Goal: Task Accomplishment & Management: Manage account settings

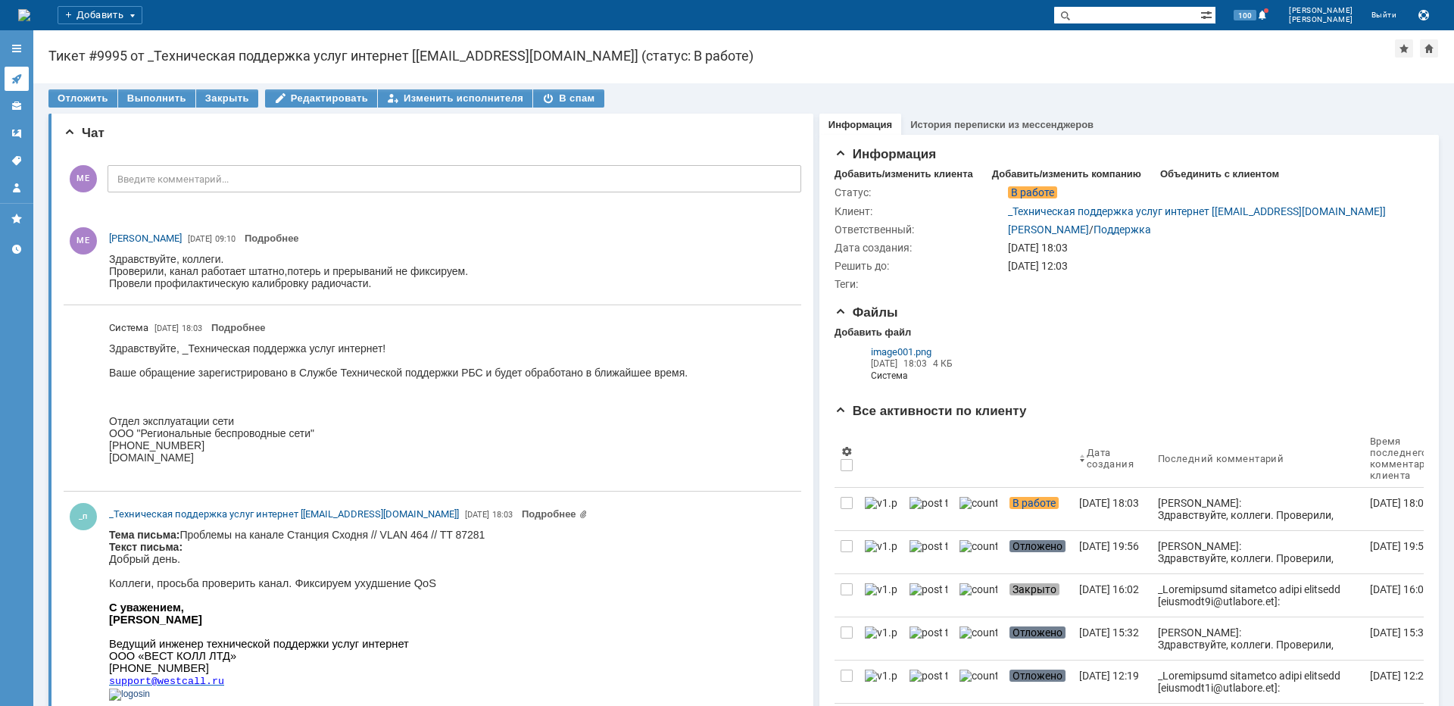
click at [12, 81] on icon at bounding box center [17, 79] width 12 height 12
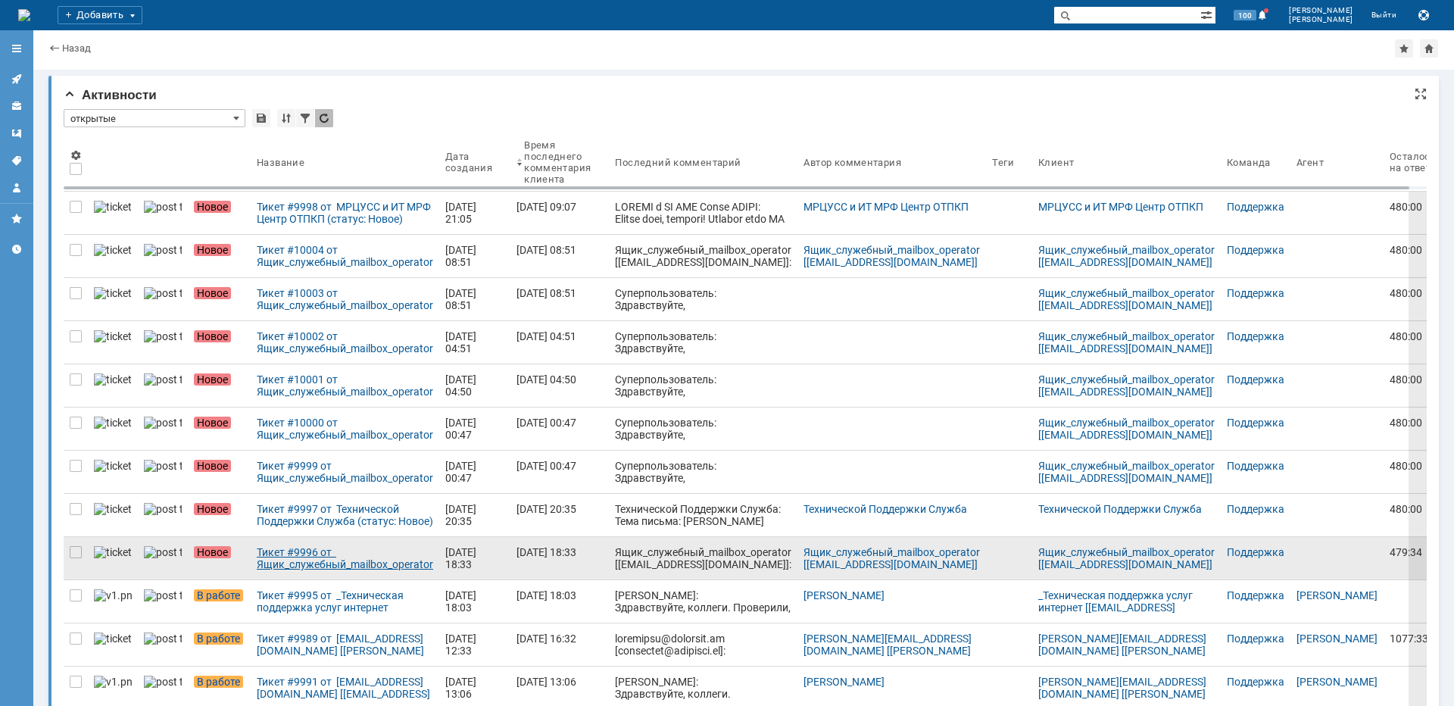
click at [326, 545] on link "Тикет #9996 от Ящик_служебный_mailbox_operator [[EMAIL_ADDRESS][DOMAIN_NAME]] (…" at bounding box center [345, 558] width 189 height 42
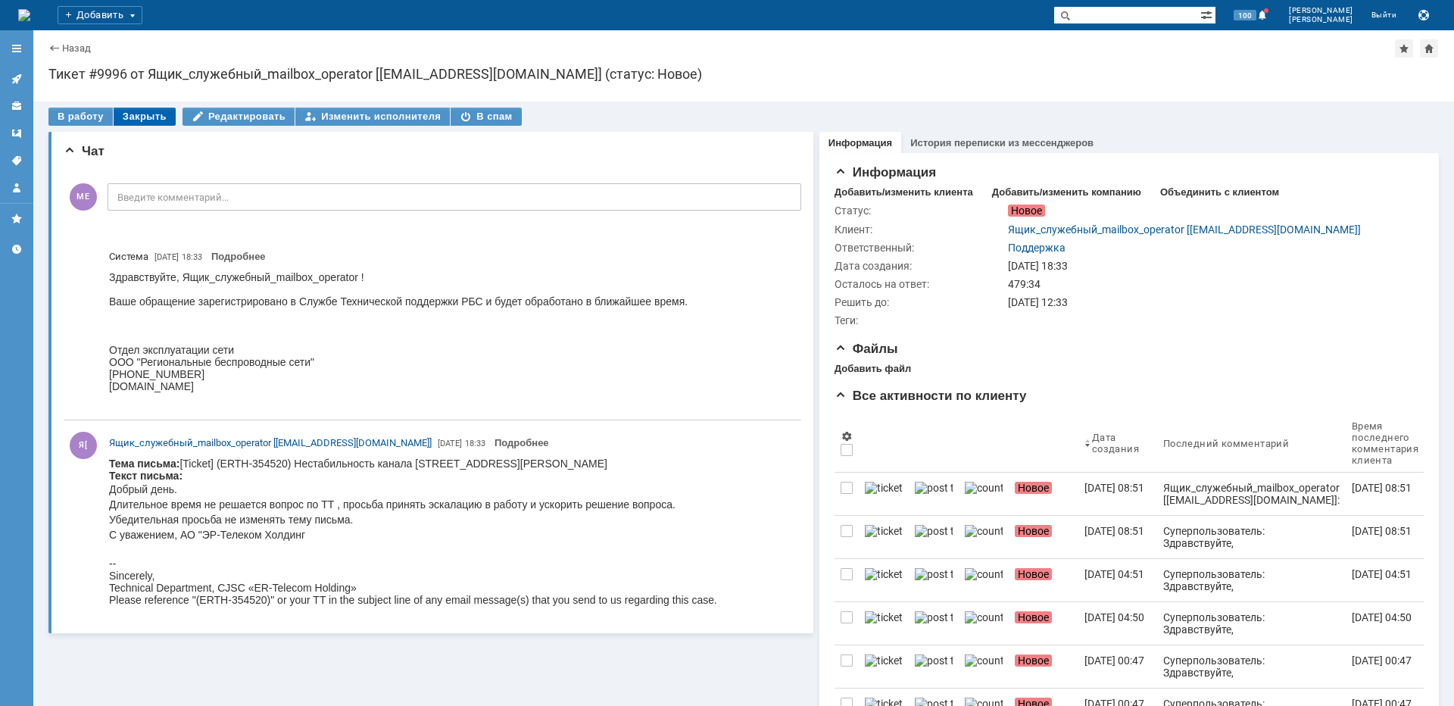
click at [146, 111] on div "Закрыть" at bounding box center [145, 117] width 62 height 18
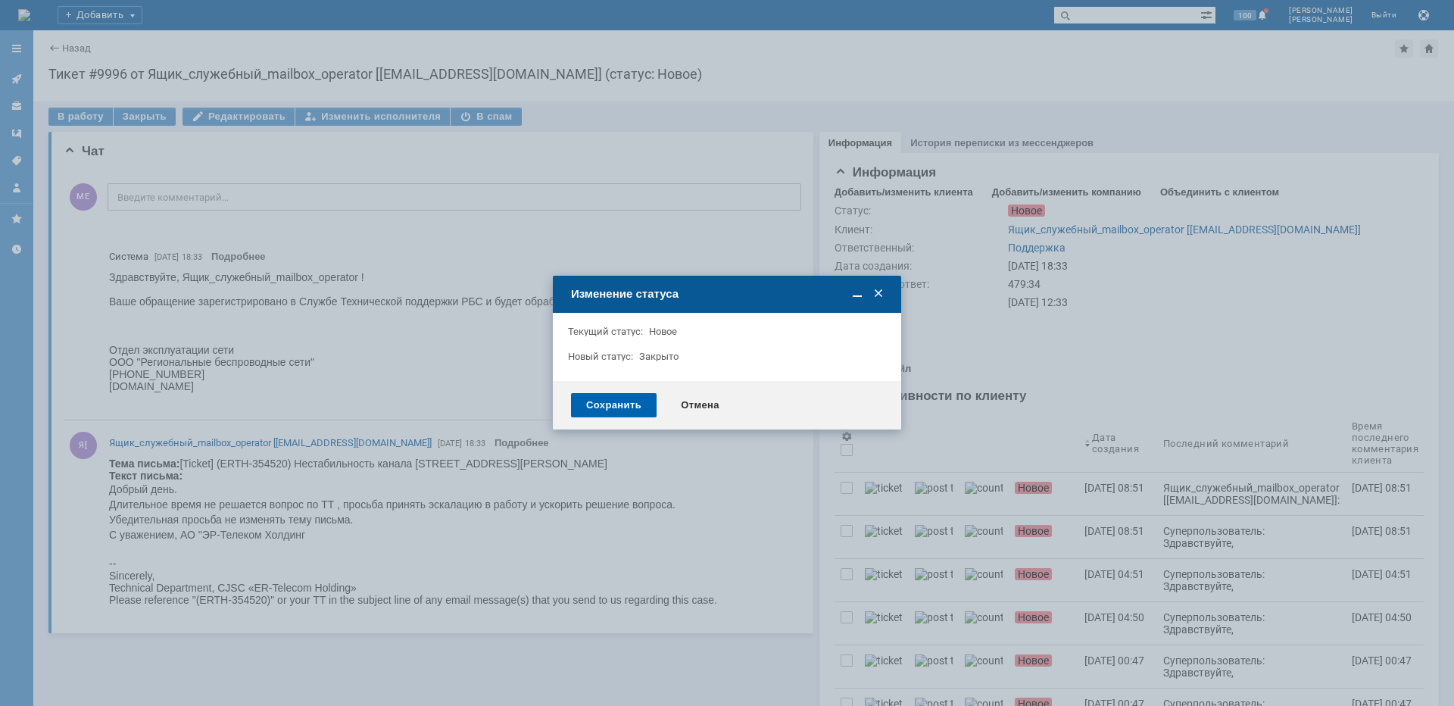
click at [588, 395] on div "Сохранить" at bounding box center [614, 405] width 86 height 24
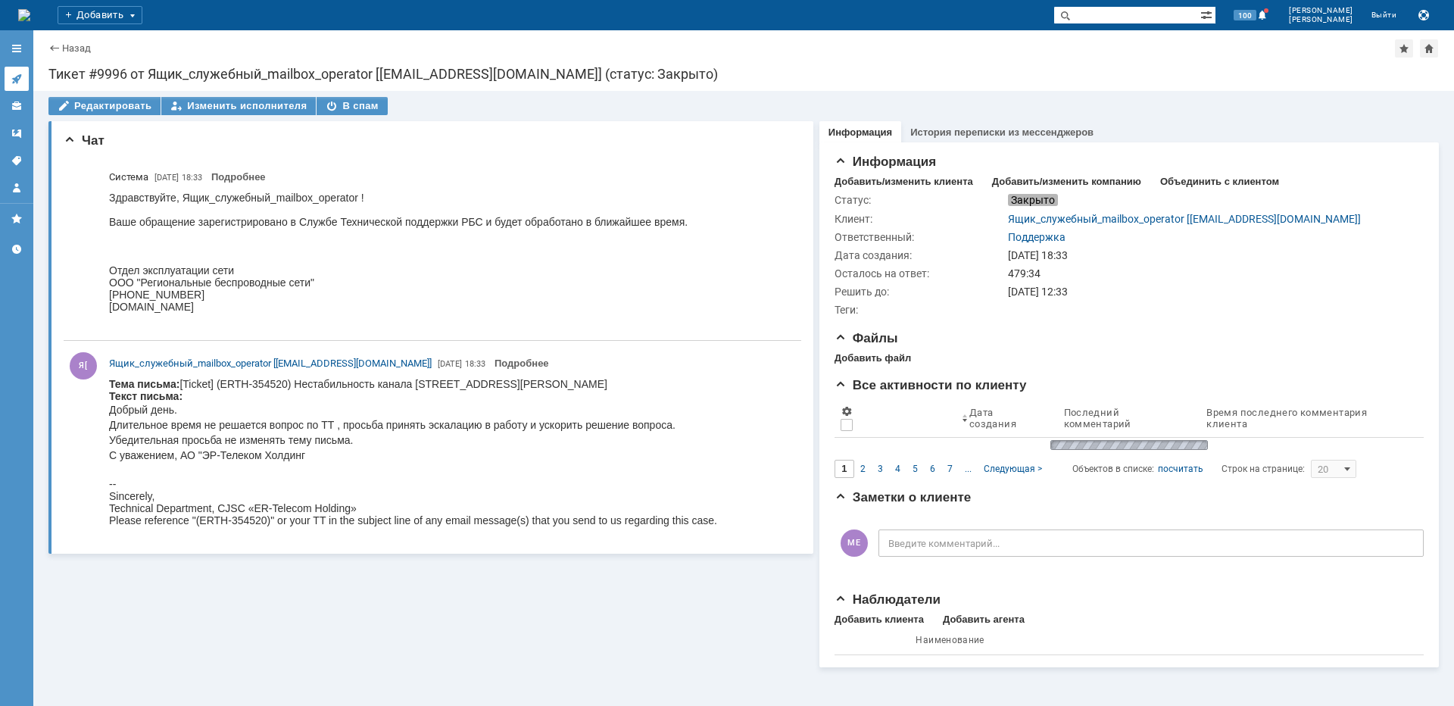
click at [12, 74] on icon at bounding box center [17, 79] width 12 height 12
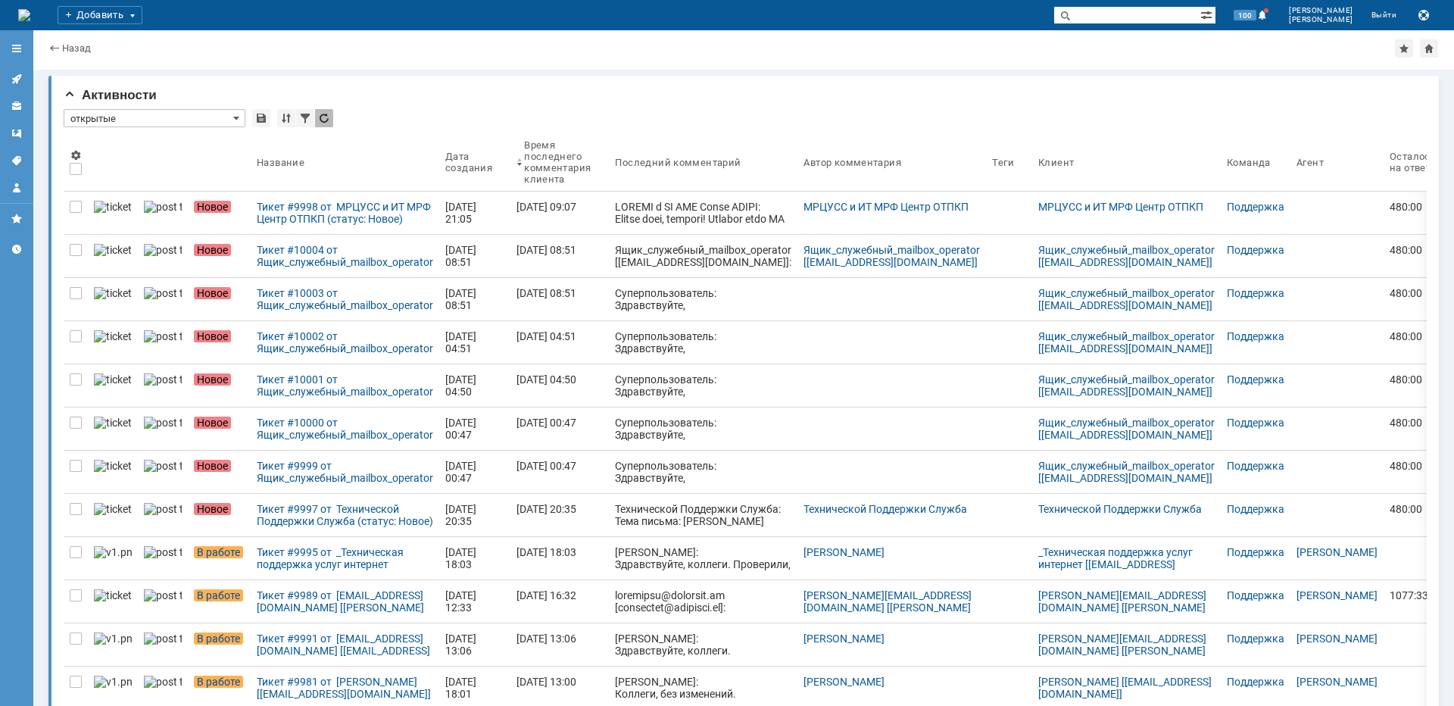
click at [289, 517] on div "Тикет #9997 от Технической Поддержки Служба (статус: Новое)" at bounding box center [345, 515] width 176 height 24
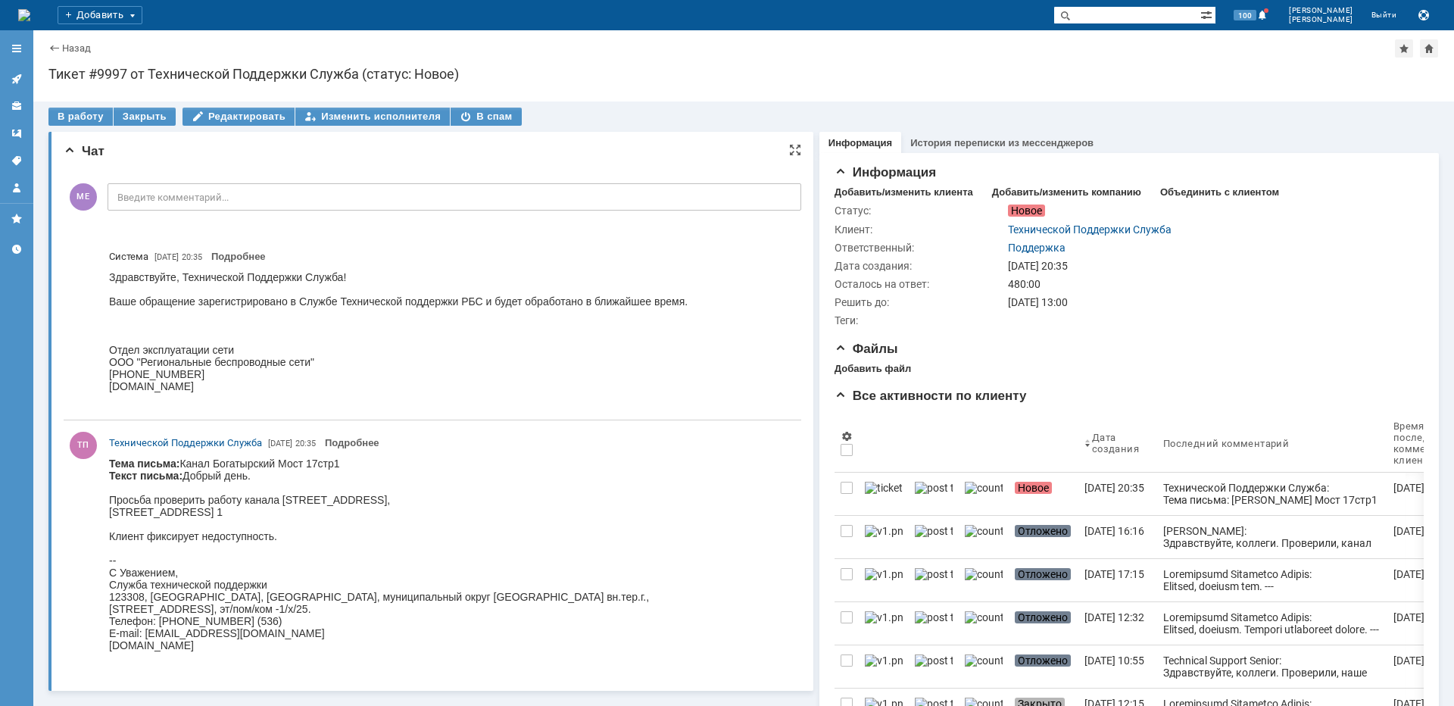
click at [235, 460] on body "Тема письма: [PERSON_NAME] Мост 17стр1 Текст письма: Добрый день. Просьба прове…" at bounding box center [379, 560] width 540 height 206
copy body "[PERSON_NAME]"
click at [86, 109] on div "В работу" at bounding box center [80, 117] width 64 height 18
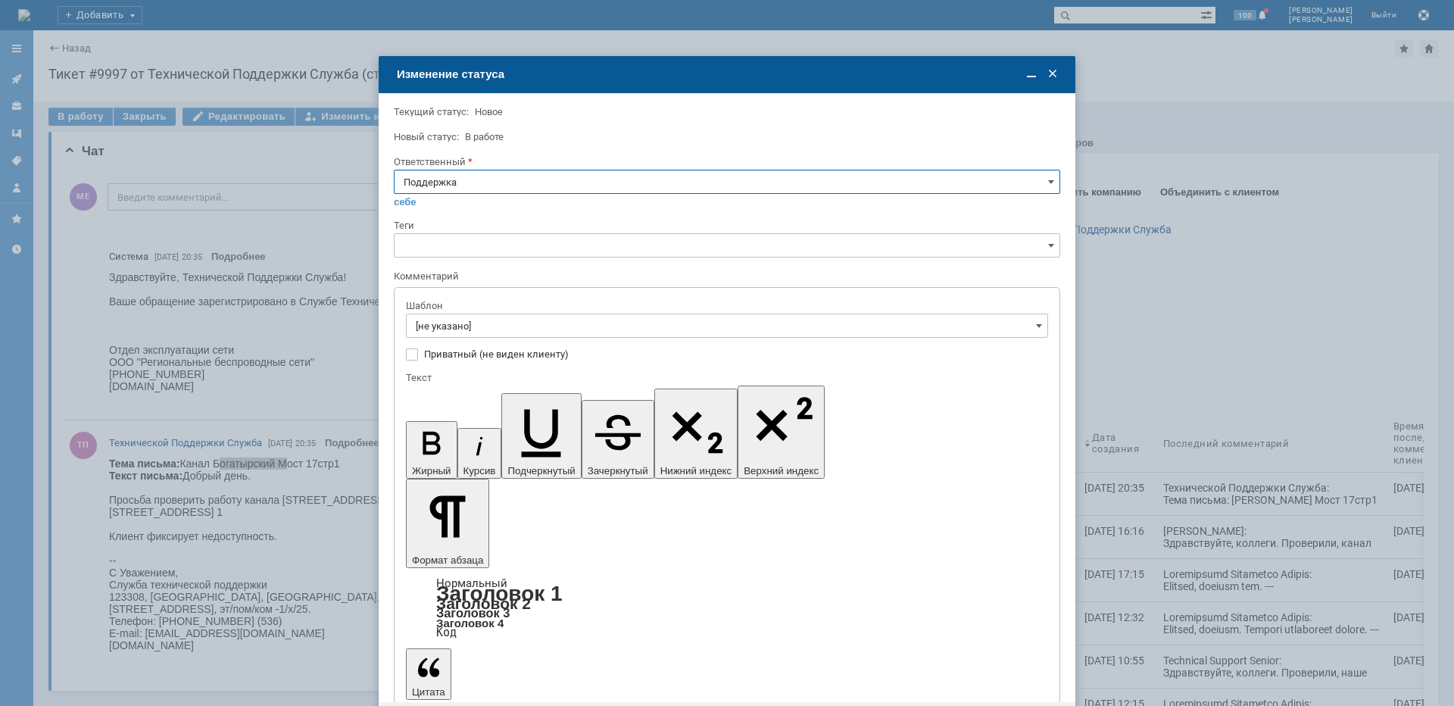
click at [528, 180] on input "Поддержка" at bounding box center [727, 182] width 666 height 24
click at [485, 339] on span "[PERSON_NAME]" at bounding box center [727, 335] width 647 height 12
type input "[PERSON_NAME]"
click at [475, 323] on input "[не указано]" at bounding box center [727, 326] width 642 height 24
type input "[PERSON_NAME]"
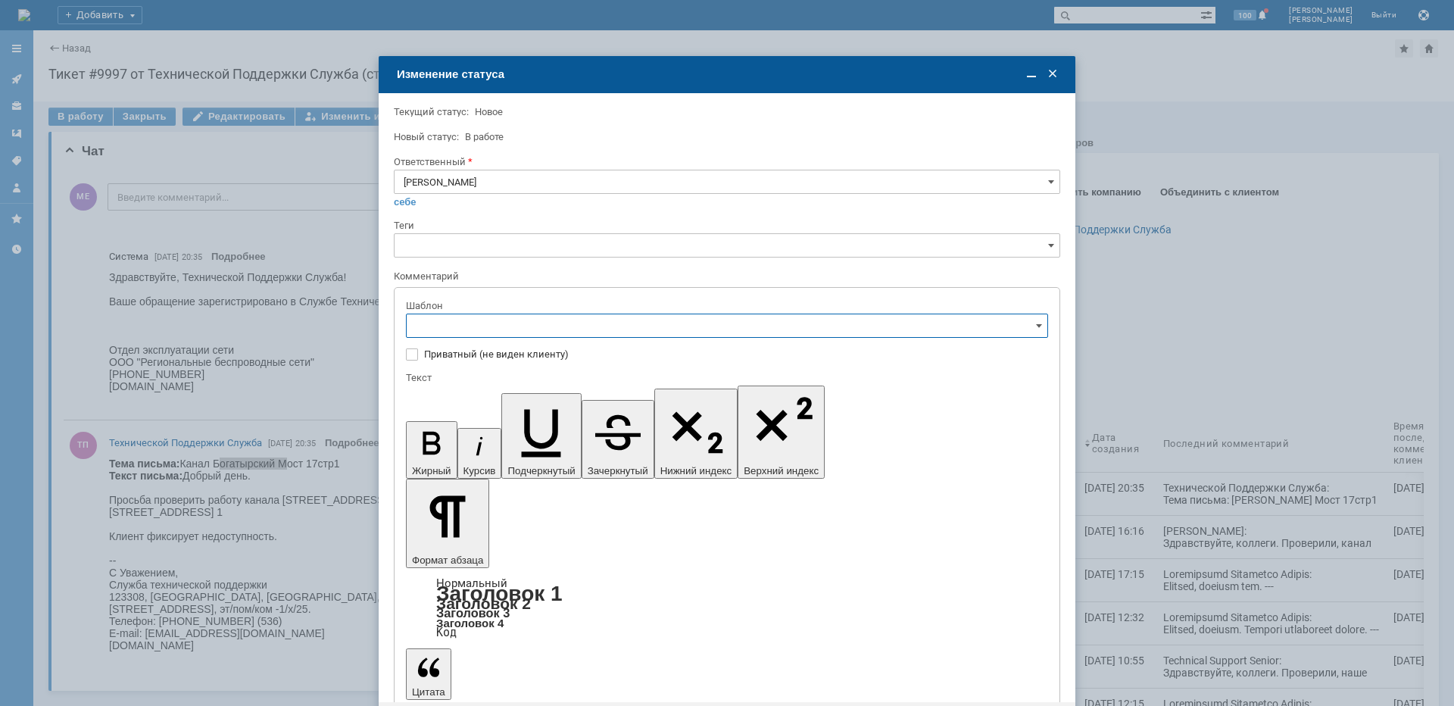
scroll to position [227, 0]
click at [557, 376] on span "[операторы] штатно маки" at bounding box center [727, 376] width 623 height 12
type input "[операторы] штатно маки"
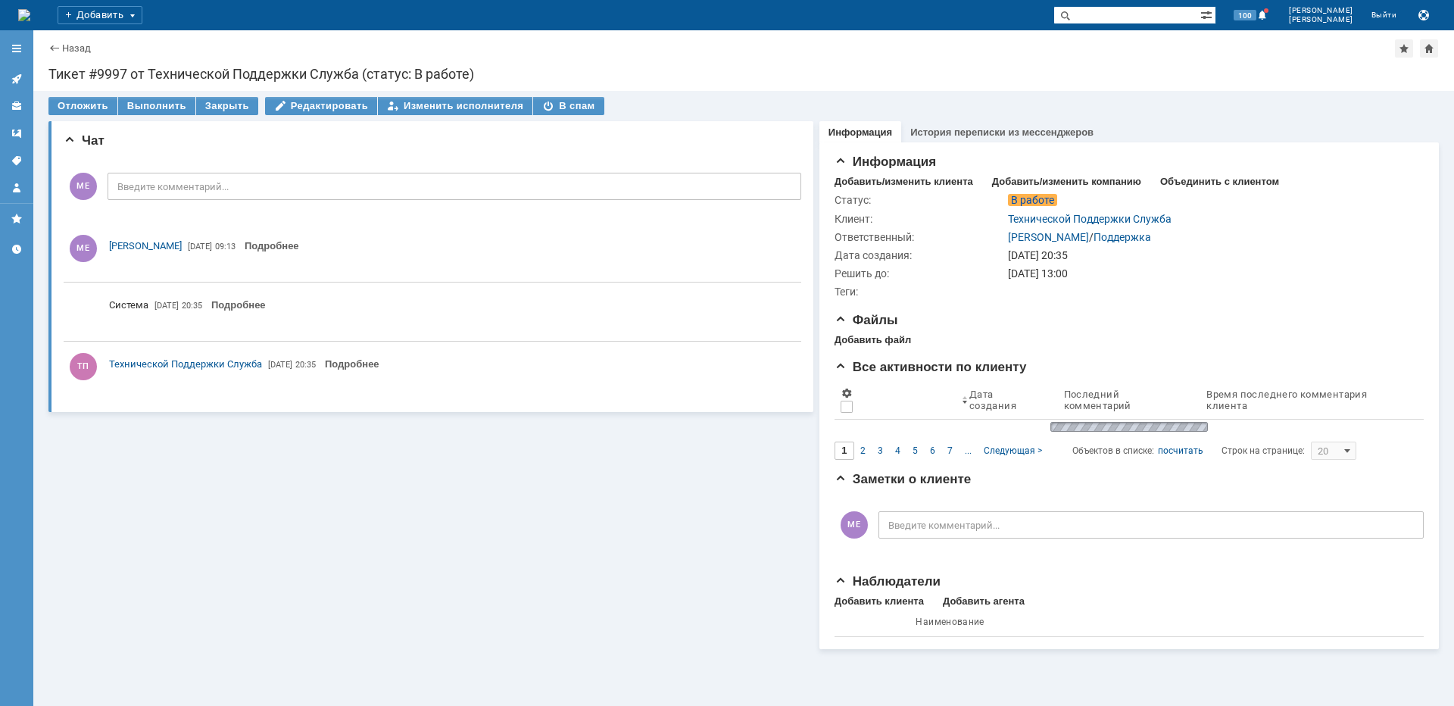
scroll to position [0, 0]
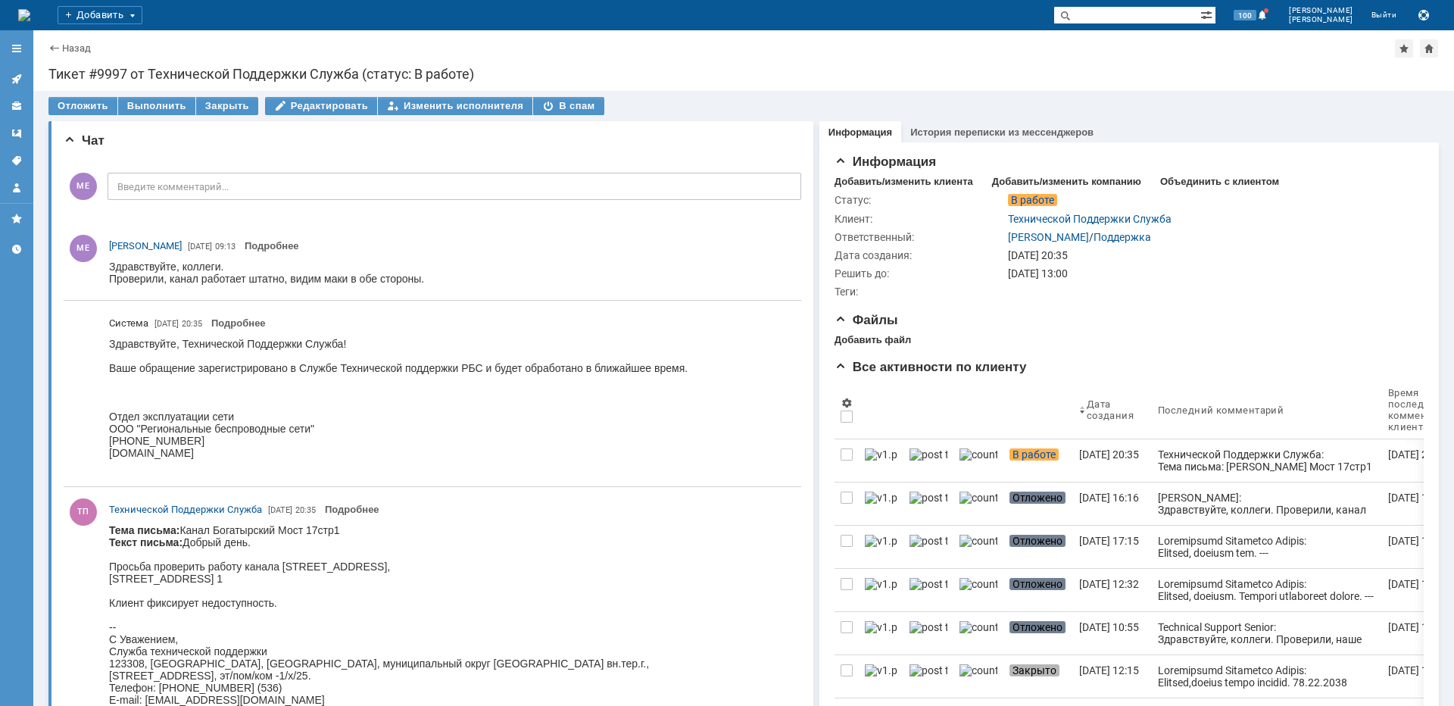
click at [29, 78] on div at bounding box center [16, 116] width 33 height 167
click at [9, 79] on link at bounding box center [17, 79] width 24 height 24
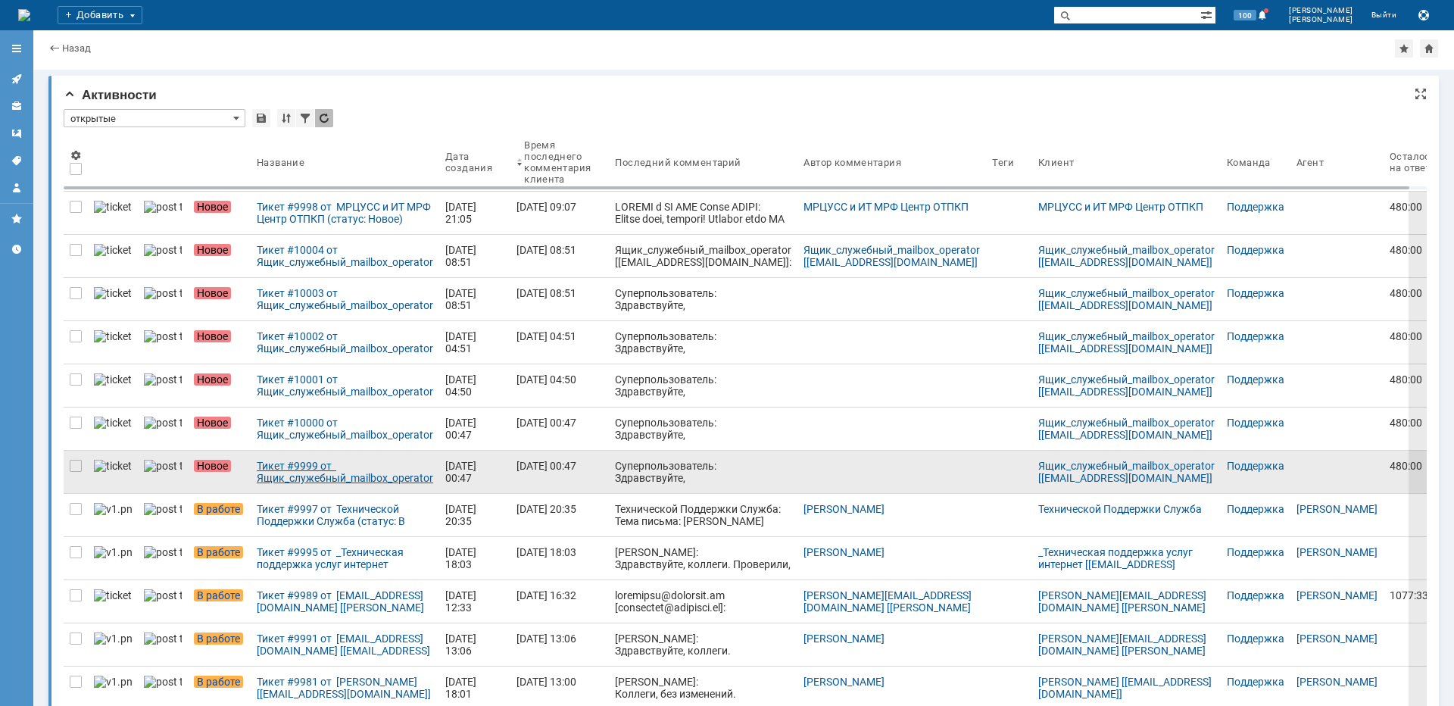
click at [355, 478] on div "Тикет #9999 от Ящик_служебный_mailbox_operator [[EMAIL_ADDRESS][DOMAIN_NAME]] (…" at bounding box center [345, 472] width 176 height 24
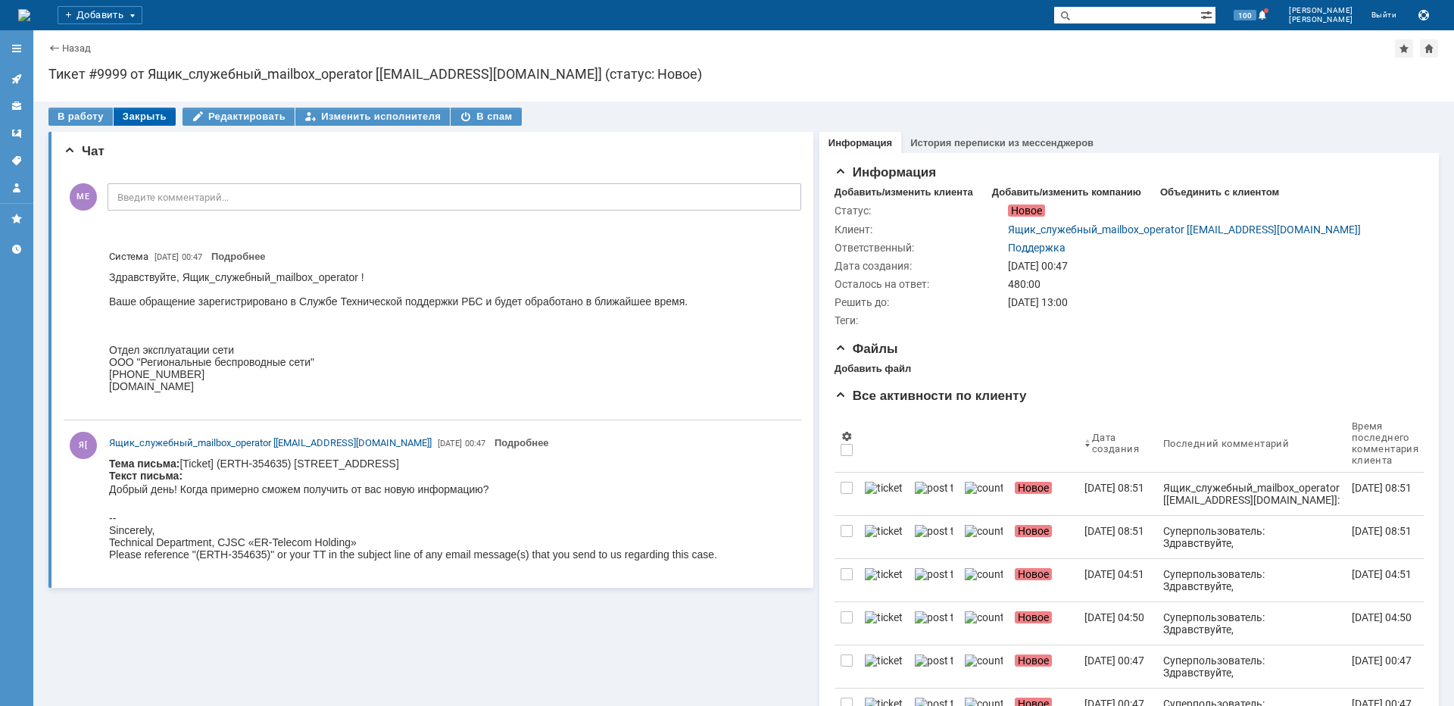
click at [138, 120] on div "Закрыть" at bounding box center [145, 117] width 62 height 18
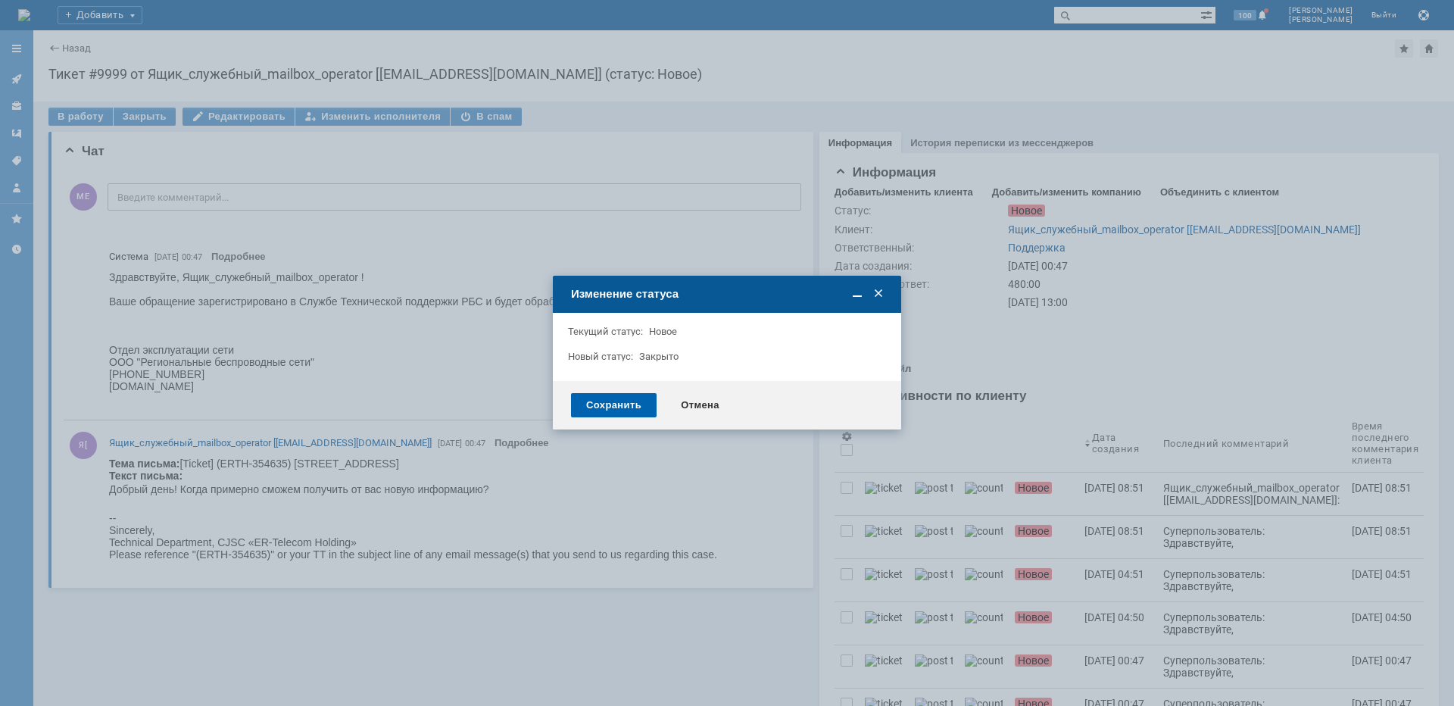
click at [591, 412] on div "Сохранить" at bounding box center [614, 405] width 86 height 24
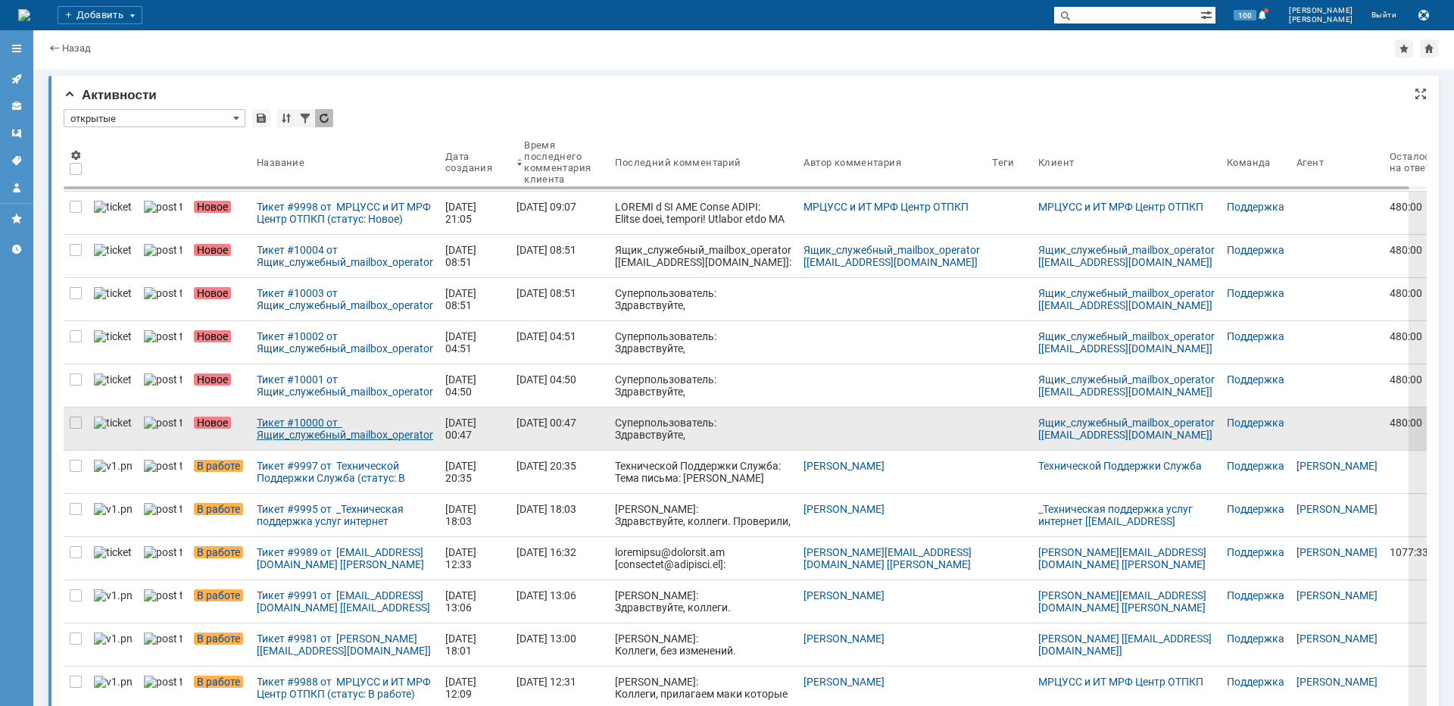
click at [299, 435] on div "Тикет #10000 от Ящик_служебный_mailbox_operator [[EMAIL_ADDRESS][DOMAIN_NAME]] …" at bounding box center [345, 429] width 176 height 24
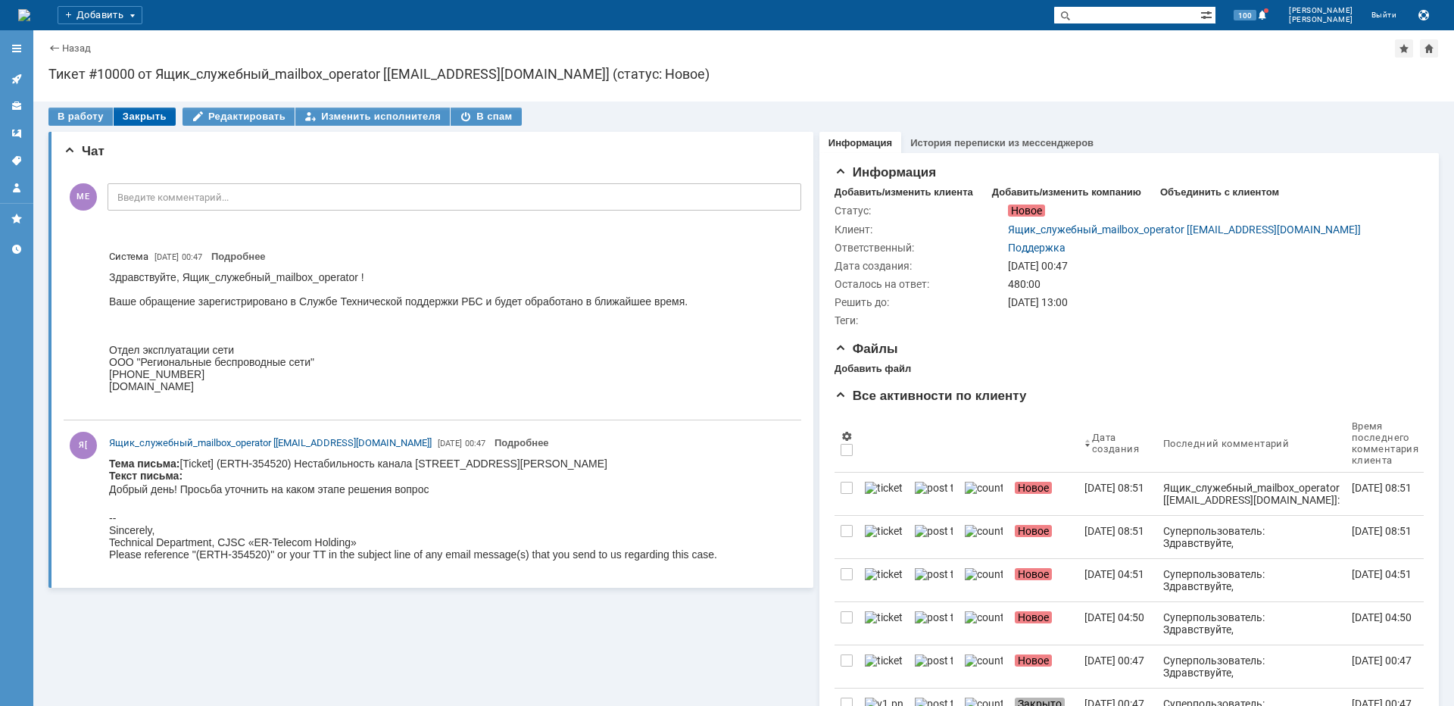
click at [127, 112] on div "Закрыть" at bounding box center [145, 117] width 62 height 18
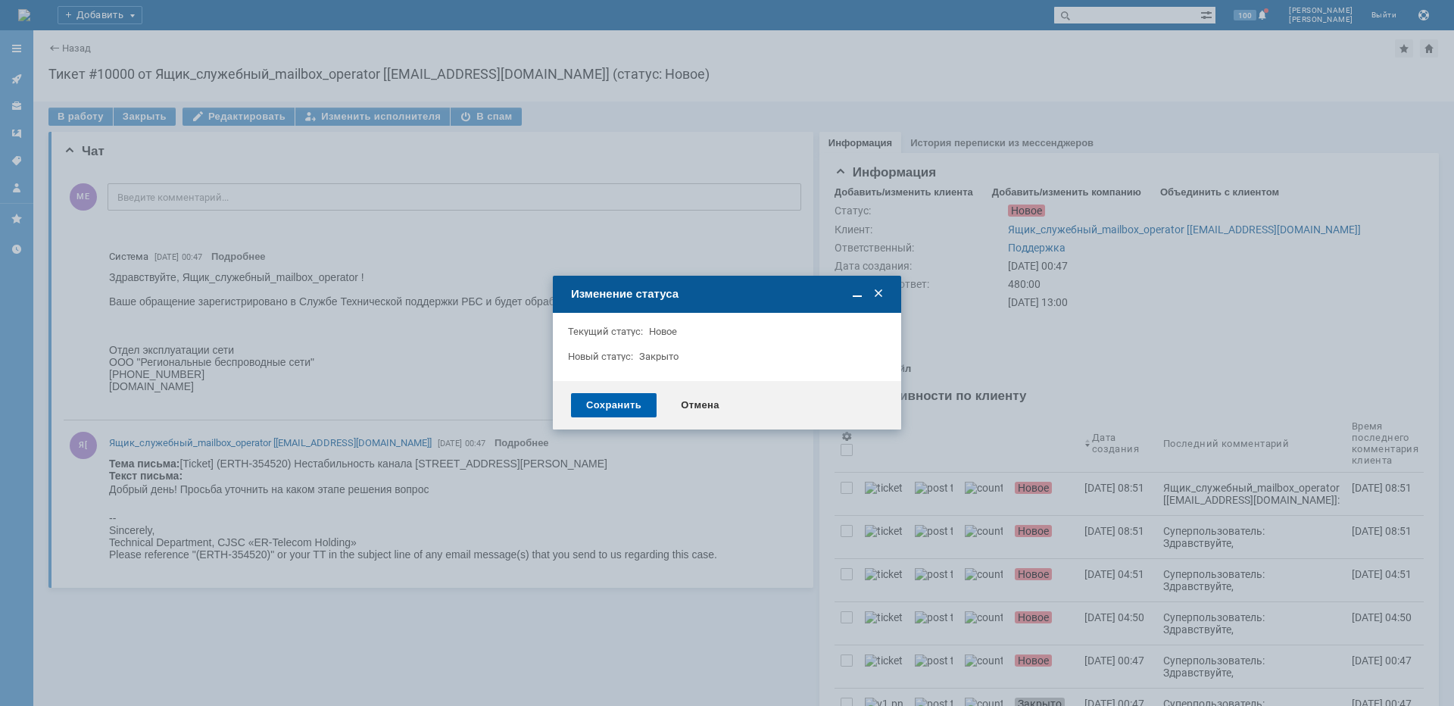
click at [616, 398] on div "Сохранить" at bounding box center [614, 405] width 86 height 24
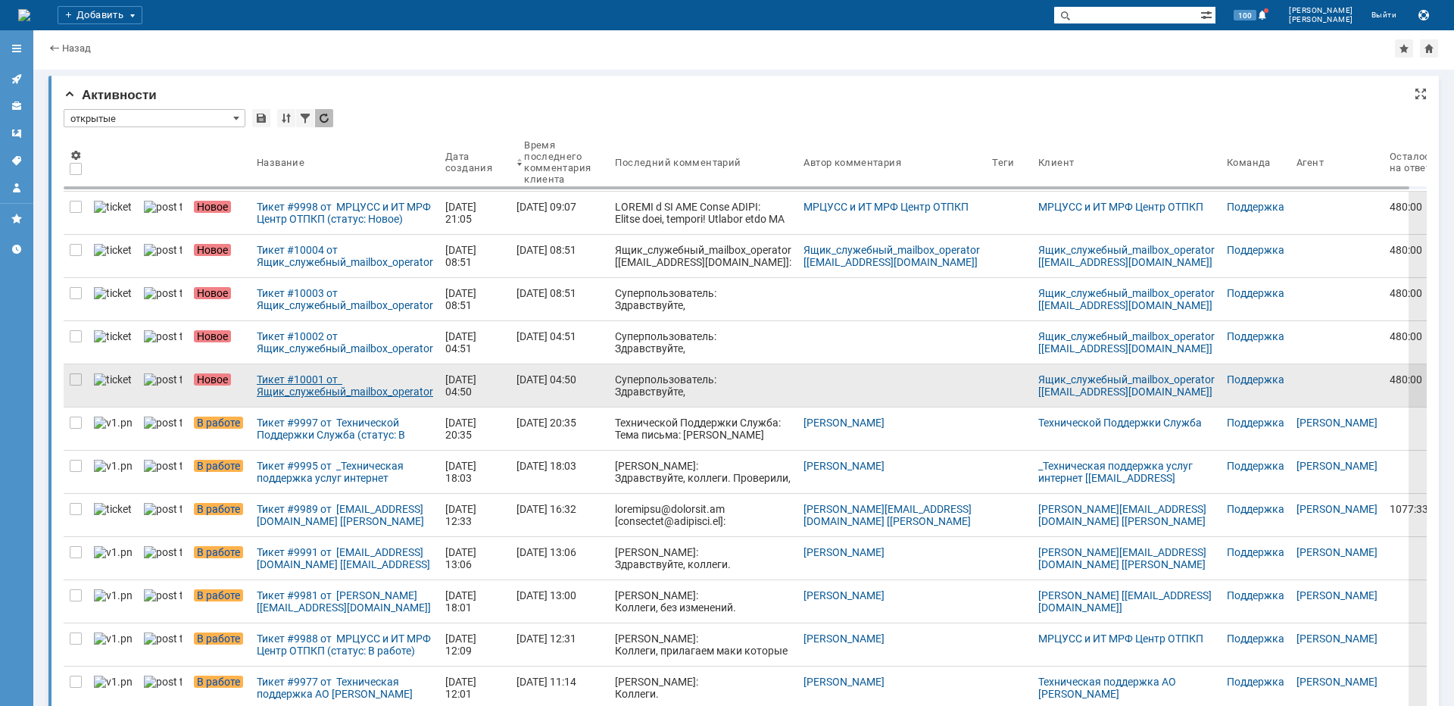
click at [368, 388] on div "Тикет #10001 от Ящик_служебный_mailbox_operator [[EMAIL_ADDRESS][DOMAIN_NAME]] …" at bounding box center [345, 385] width 176 height 24
click at [84, 378] on div at bounding box center [76, 385] width 24 height 42
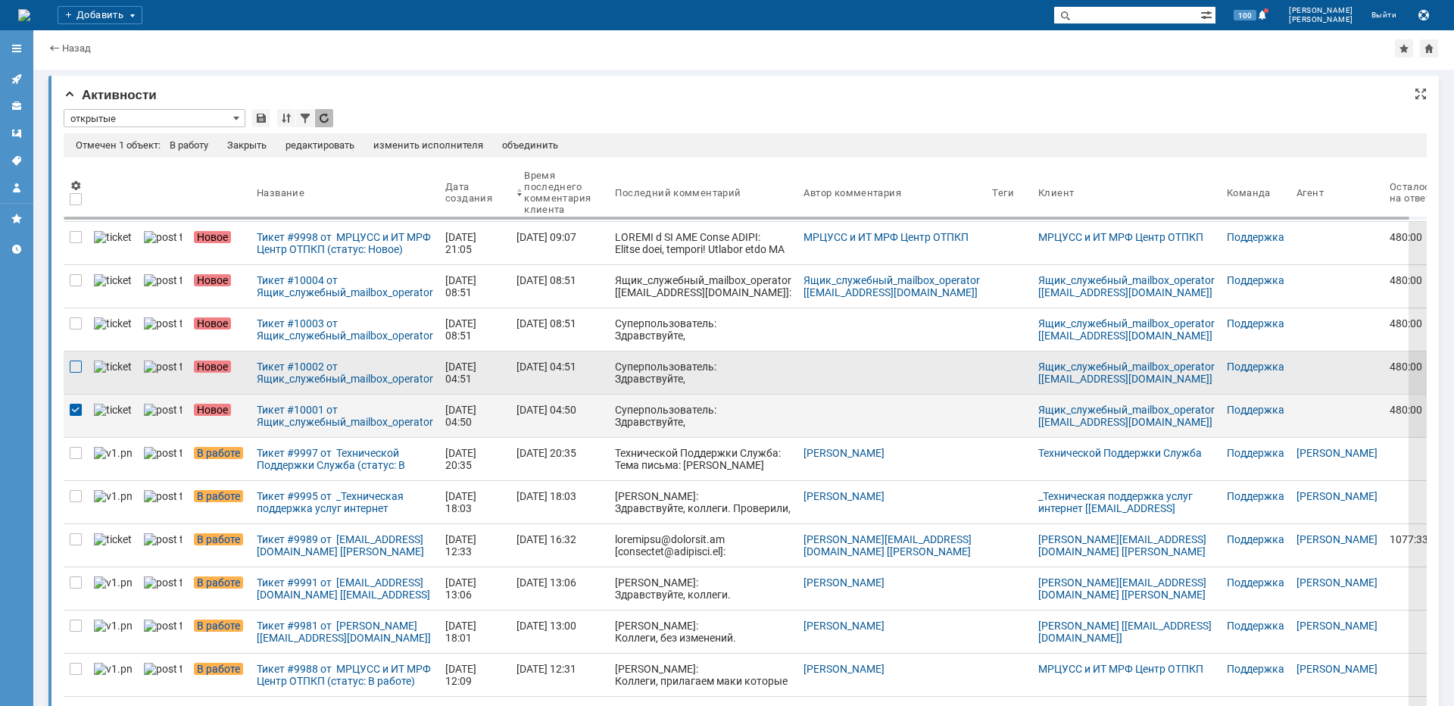
click at [80, 373] on div at bounding box center [76, 367] width 12 height 12
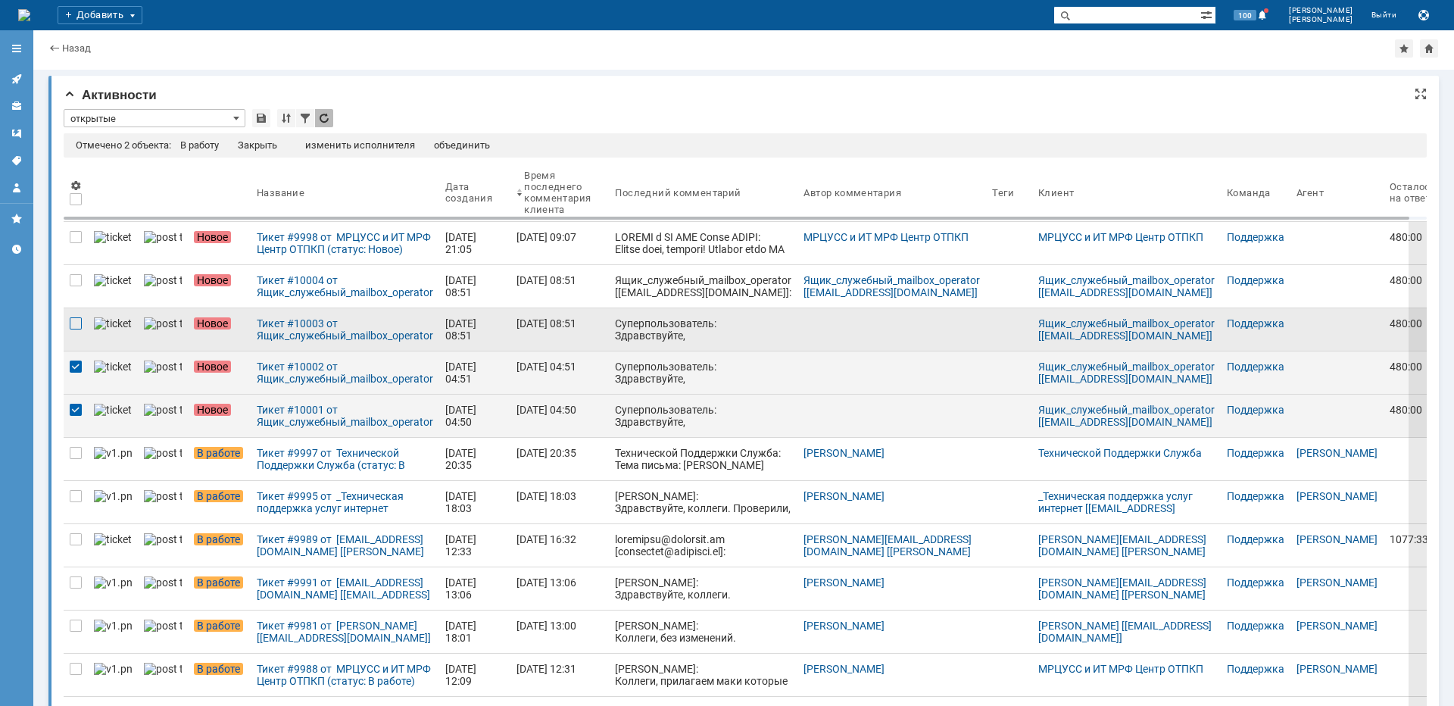
click at [80, 323] on div at bounding box center [76, 323] width 12 height 12
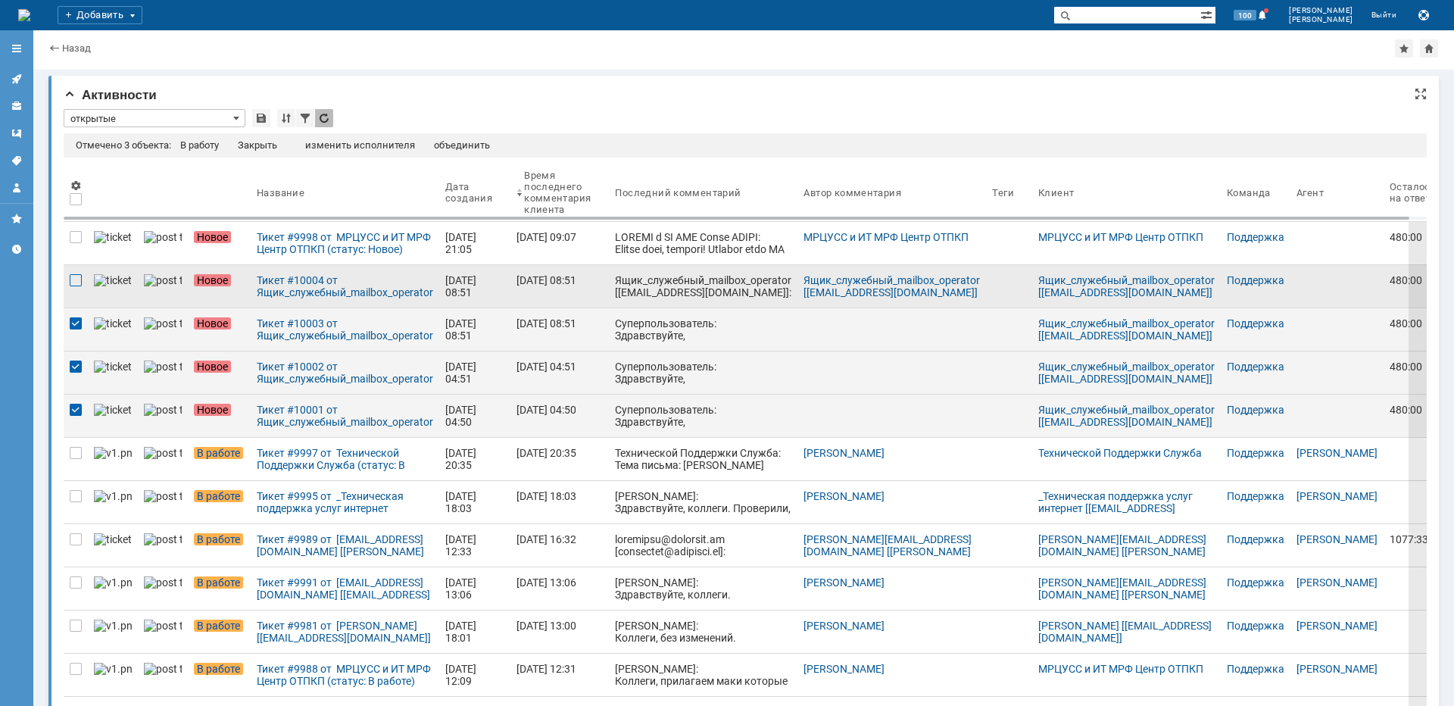
click at [80, 281] on div at bounding box center [76, 280] width 12 height 12
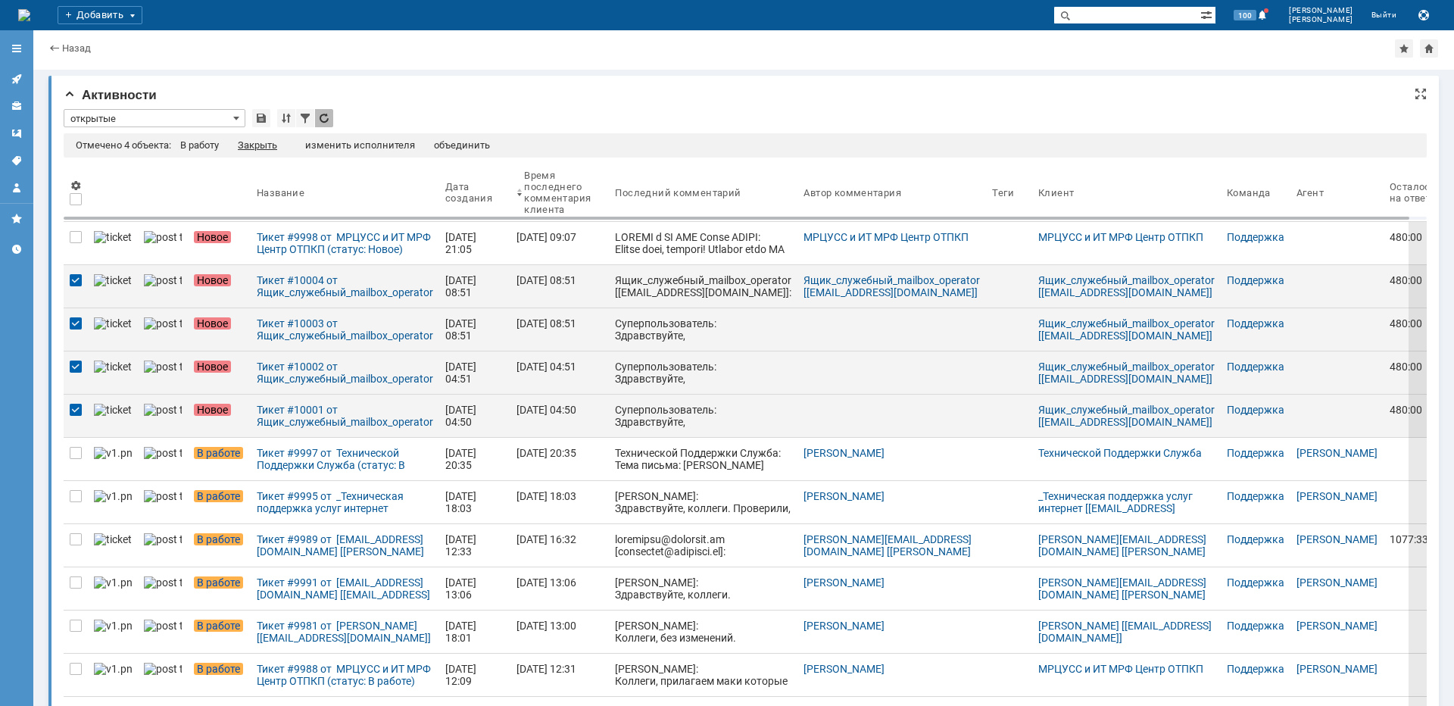
click at [261, 145] on div "Закрыть" at bounding box center [257, 145] width 39 height 12
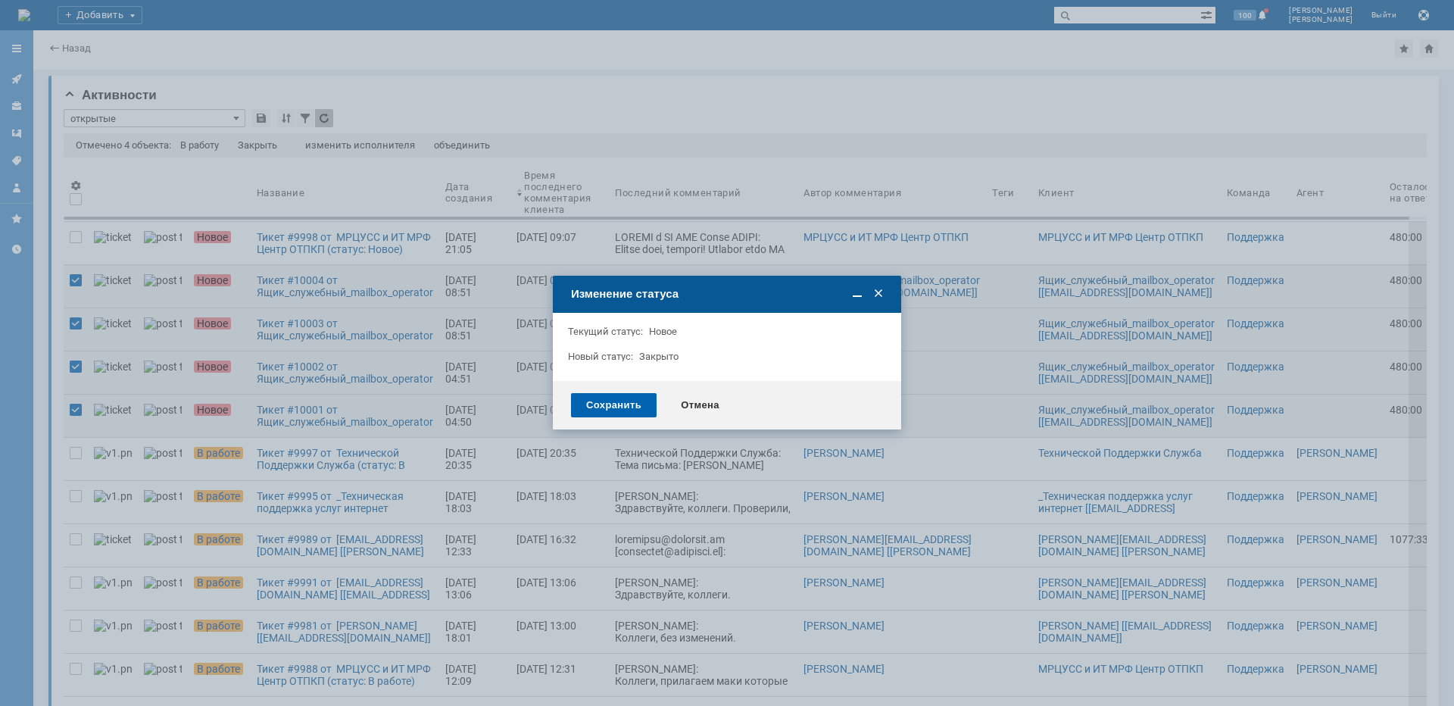
click at [638, 403] on div "Сохранить" at bounding box center [614, 405] width 86 height 24
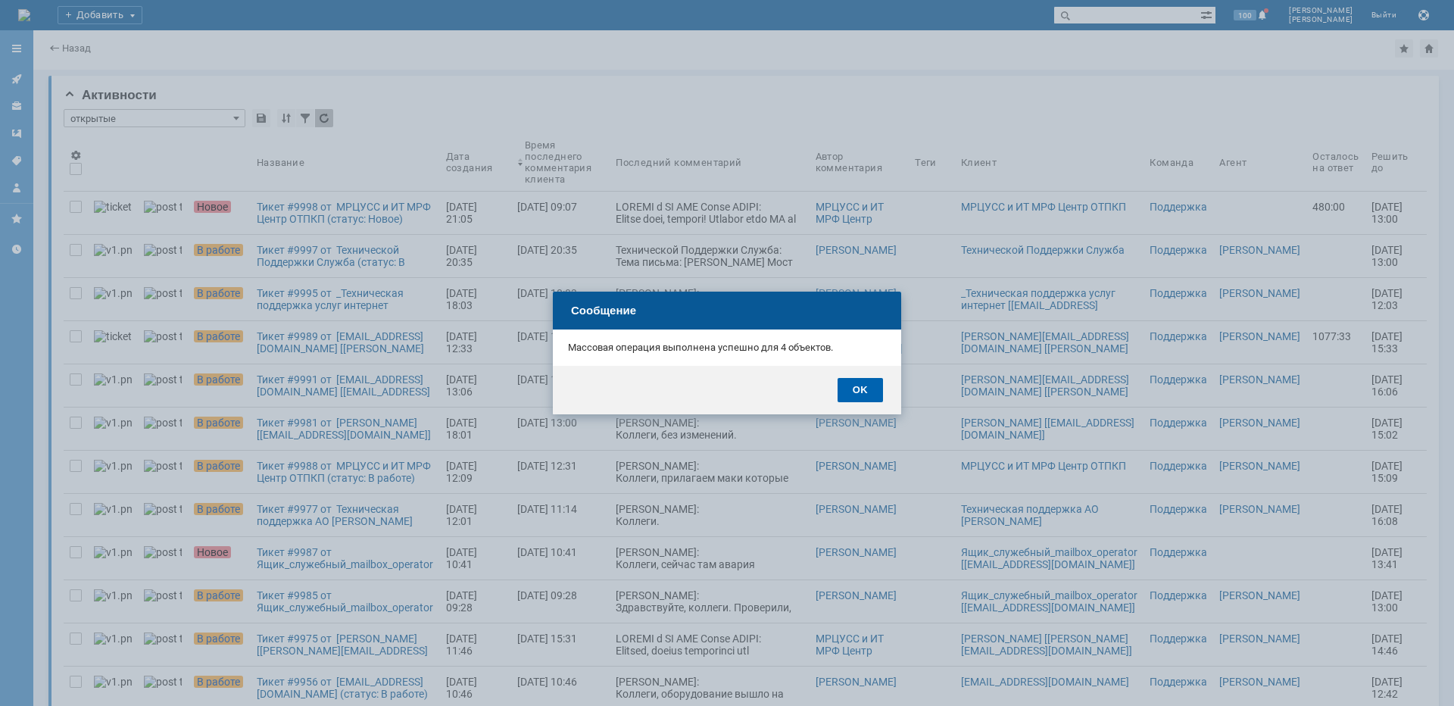
click at [862, 382] on div "OK" at bounding box center [860, 390] width 45 height 24
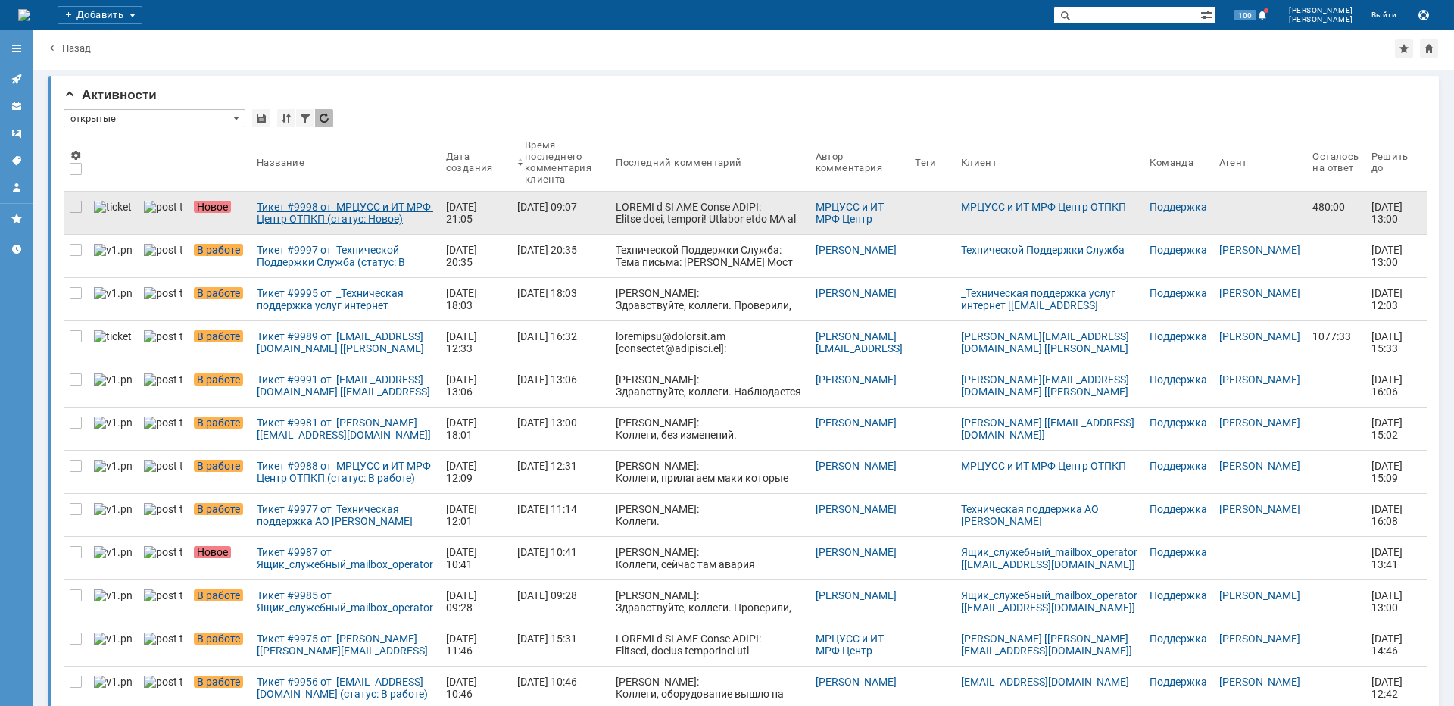
click at [257, 221] on div "Тикет #9998 от МРЦУСС и ИТ МРФ Центр ОТПКП (статус: Новое)" at bounding box center [345, 213] width 177 height 24
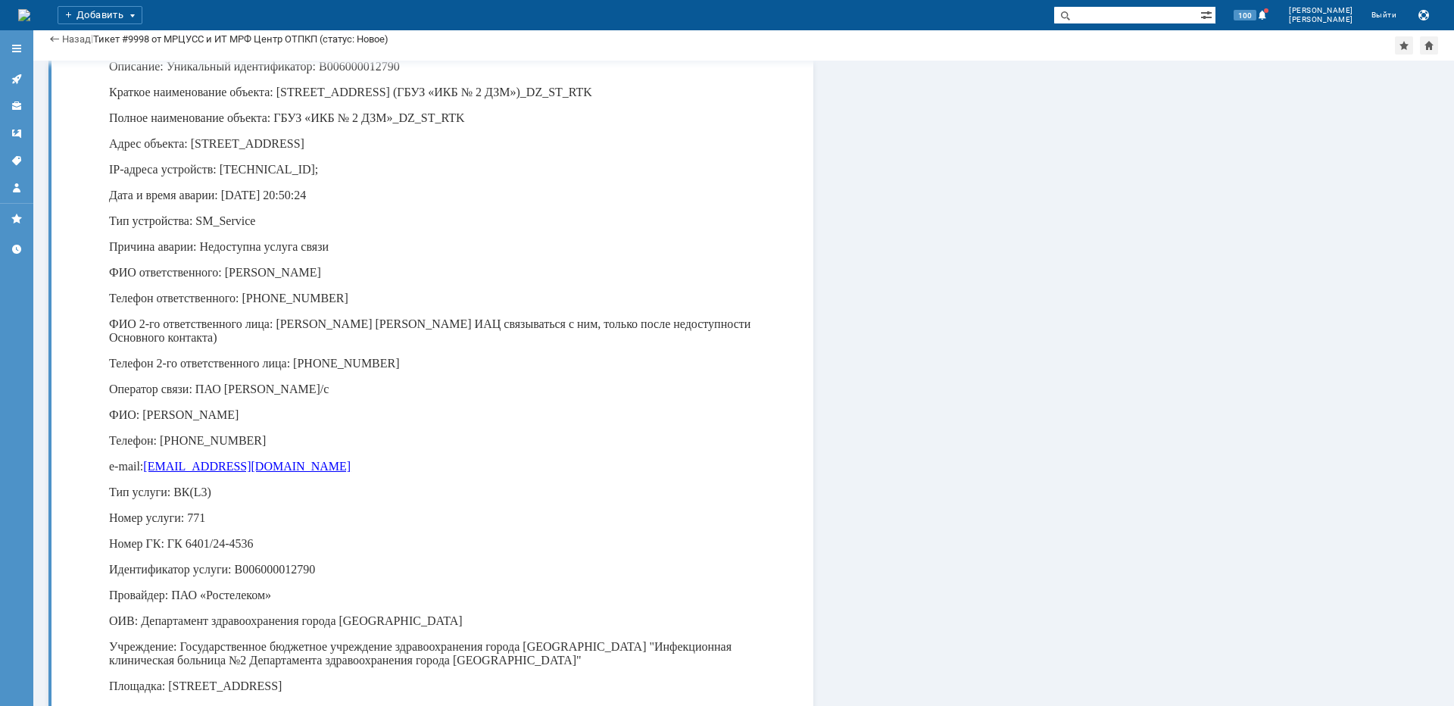
scroll to position [4240, 0]
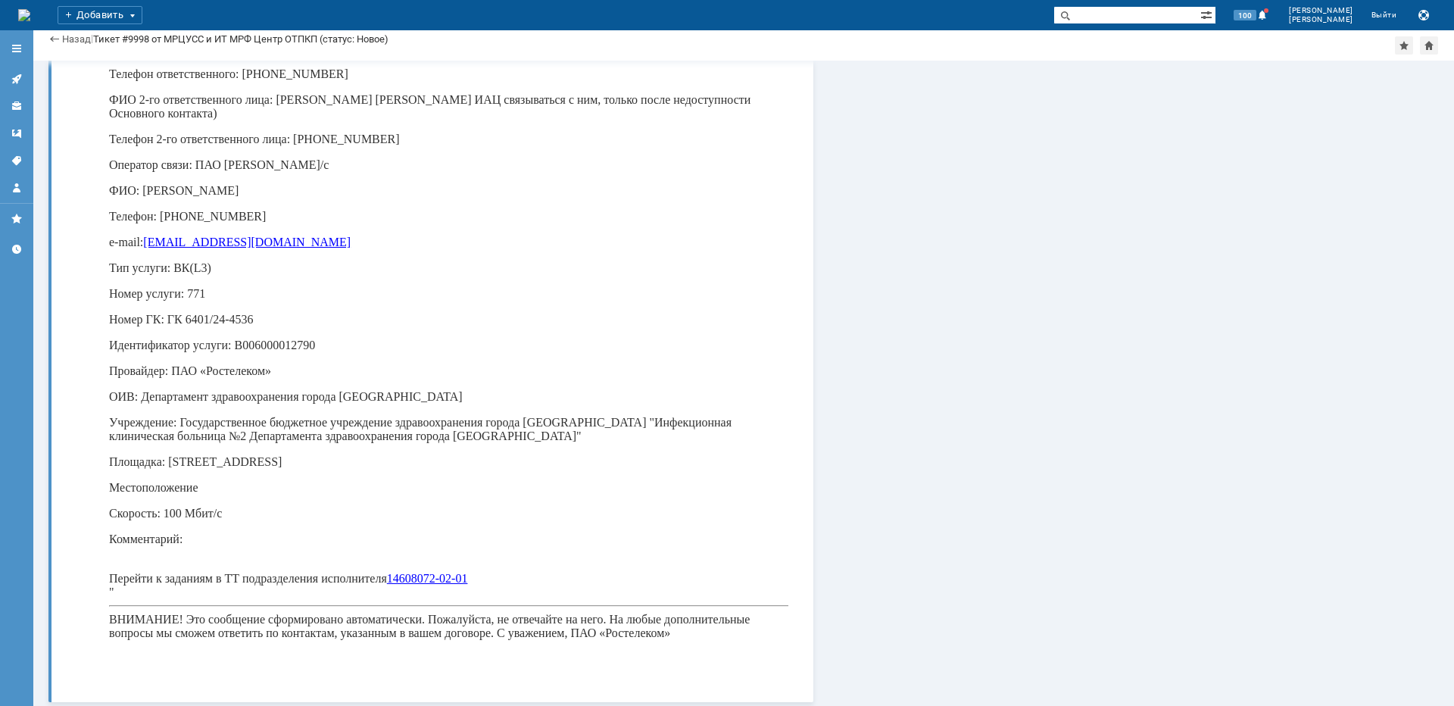
click at [190, 469] on p "Площадка: [STREET_ADDRESS]" at bounding box center [448, 462] width 679 height 14
copy p "Соколиной"
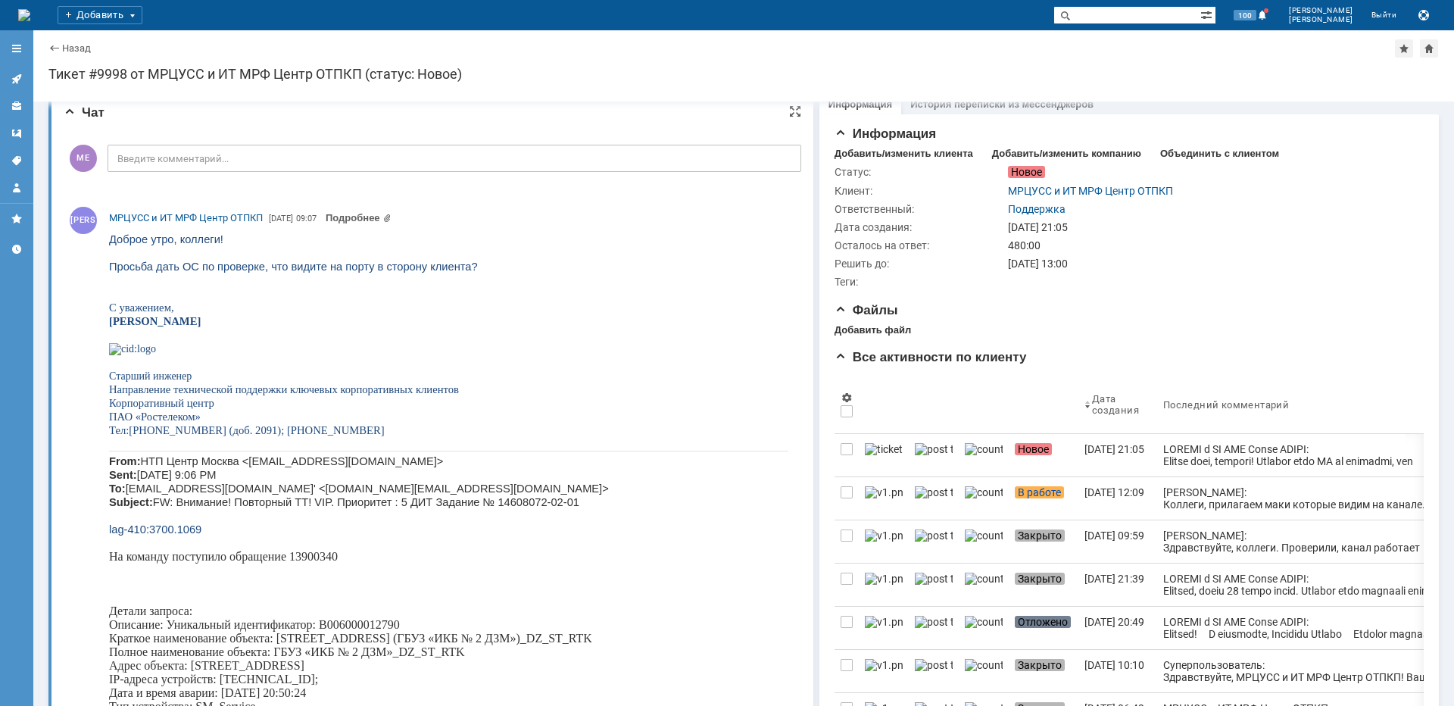
scroll to position [0, 0]
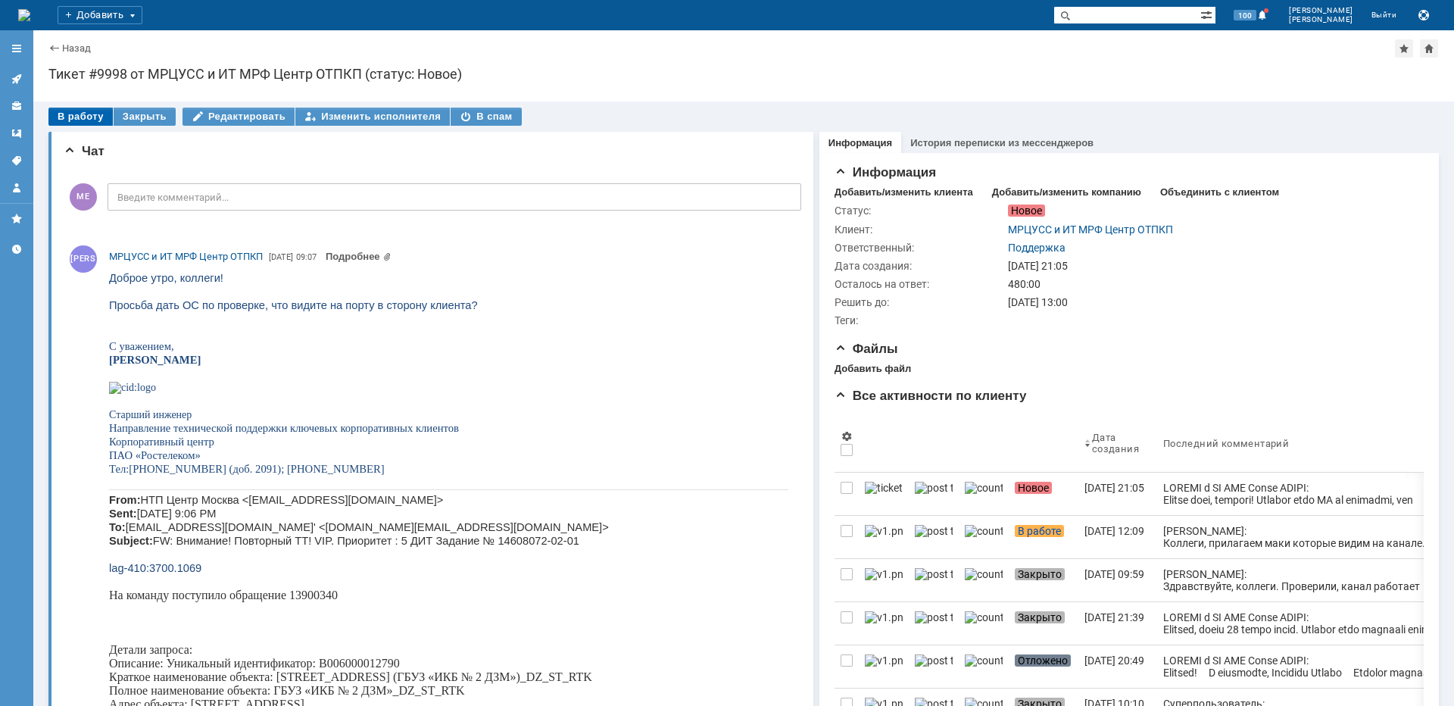
click at [91, 118] on div "В работу" at bounding box center [80, 117] width 64 height 18
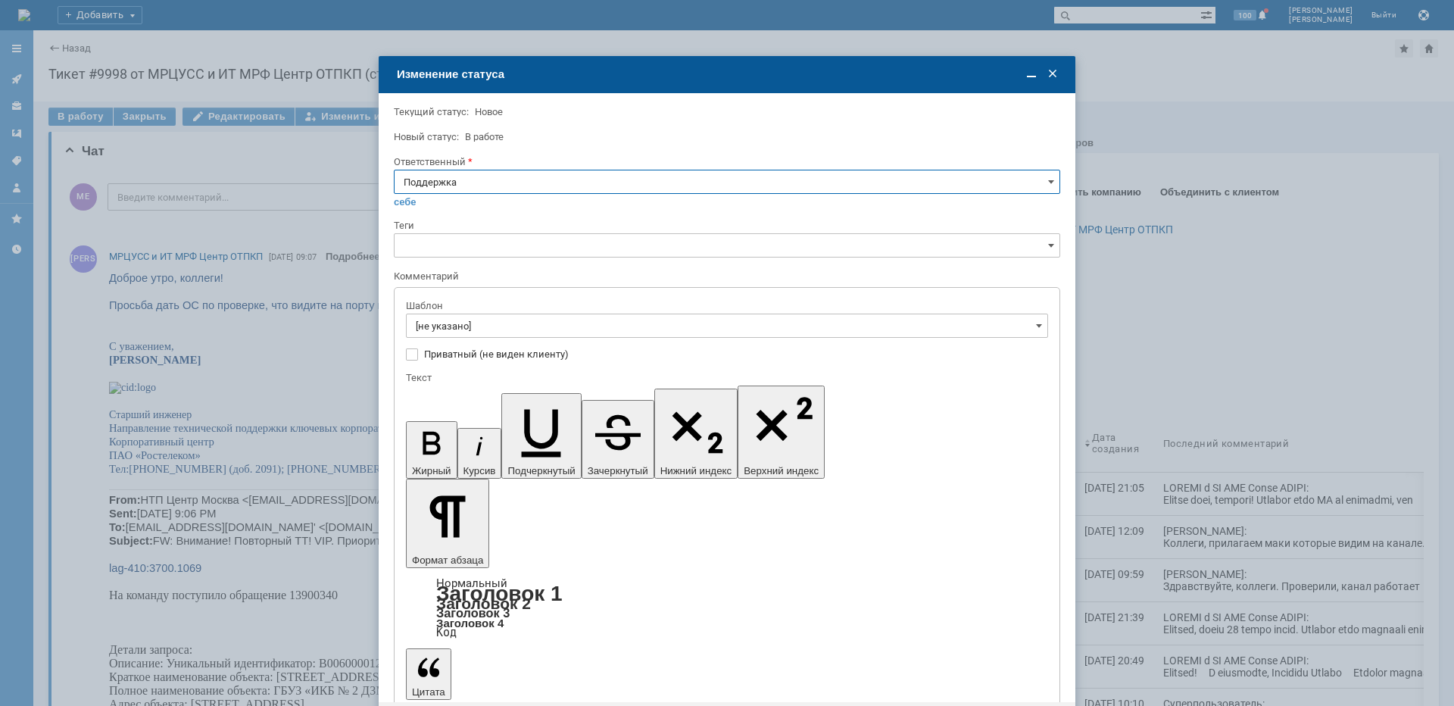
click at [498, 185] on input "Поддержка" at bounding box center [727, 182] width 666 height 24
click at [495, 331] on span "[PERSON_NAME]" at bounding box center [727, 335] width 647 height 12
type input "[PERSON_NAME]"
click at [495, 329] on input "[не указано]" at bounding box center [727, 326] width 642 height 24
type input "[PERSON_NAME]"
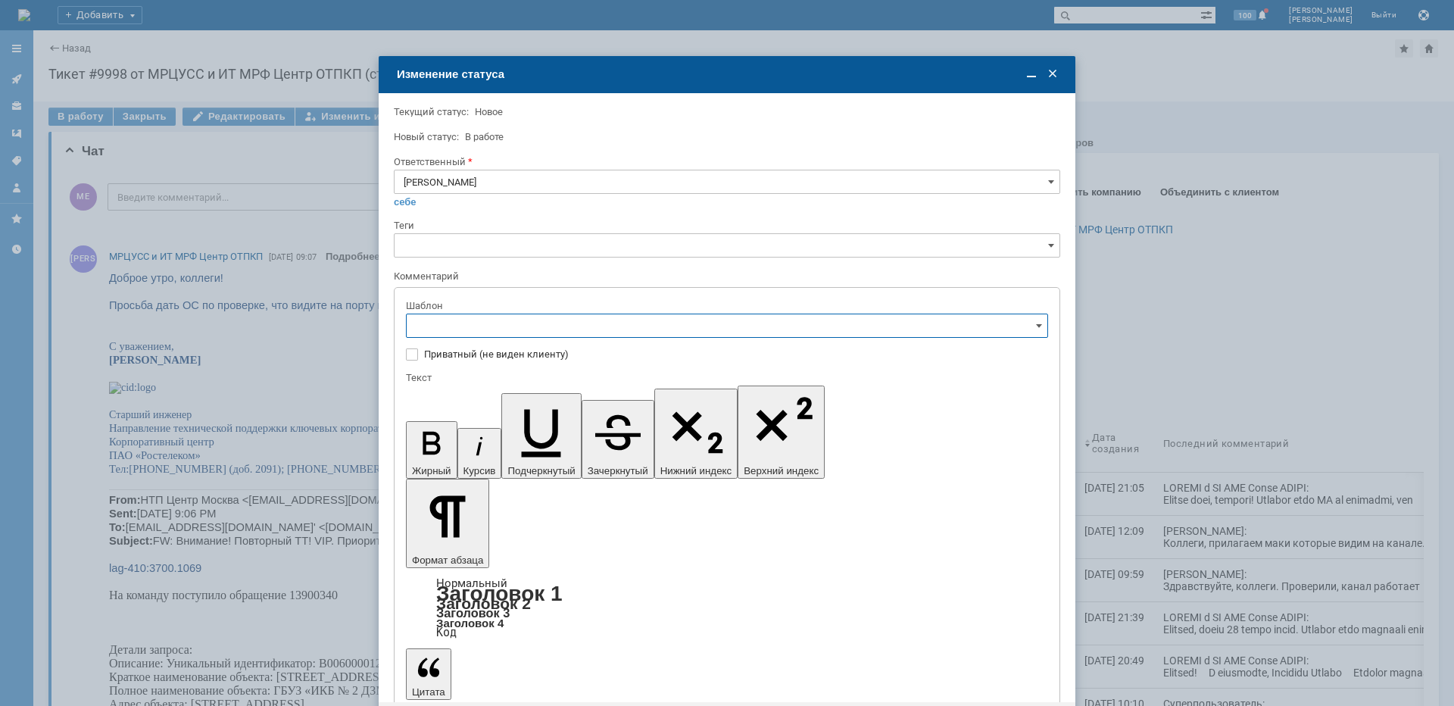
scroll to position [227, 0]
click at [521, 379] on span "[операторы] штатно маки" at bounding box center [727, 376] width 623 height 12
type input "[операторы] штатно маки"
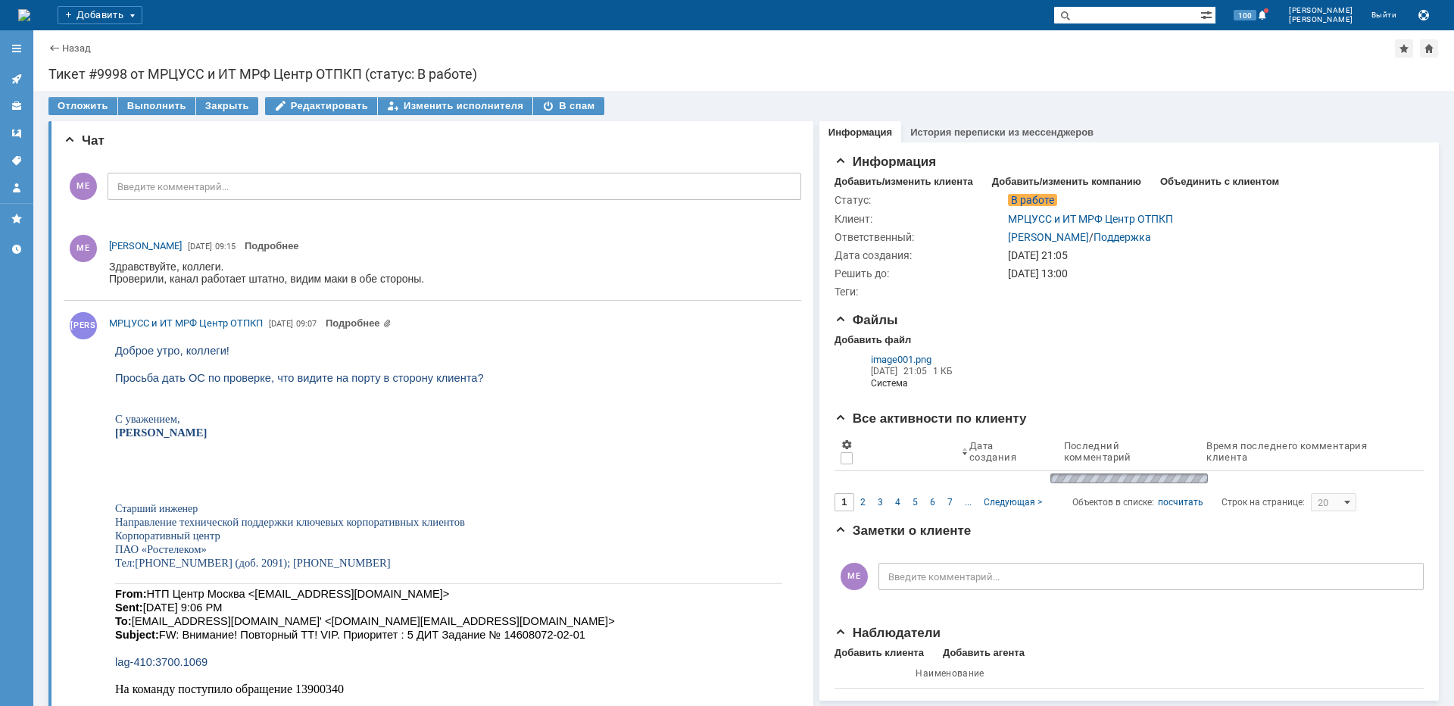
scroll to position [0, 0]
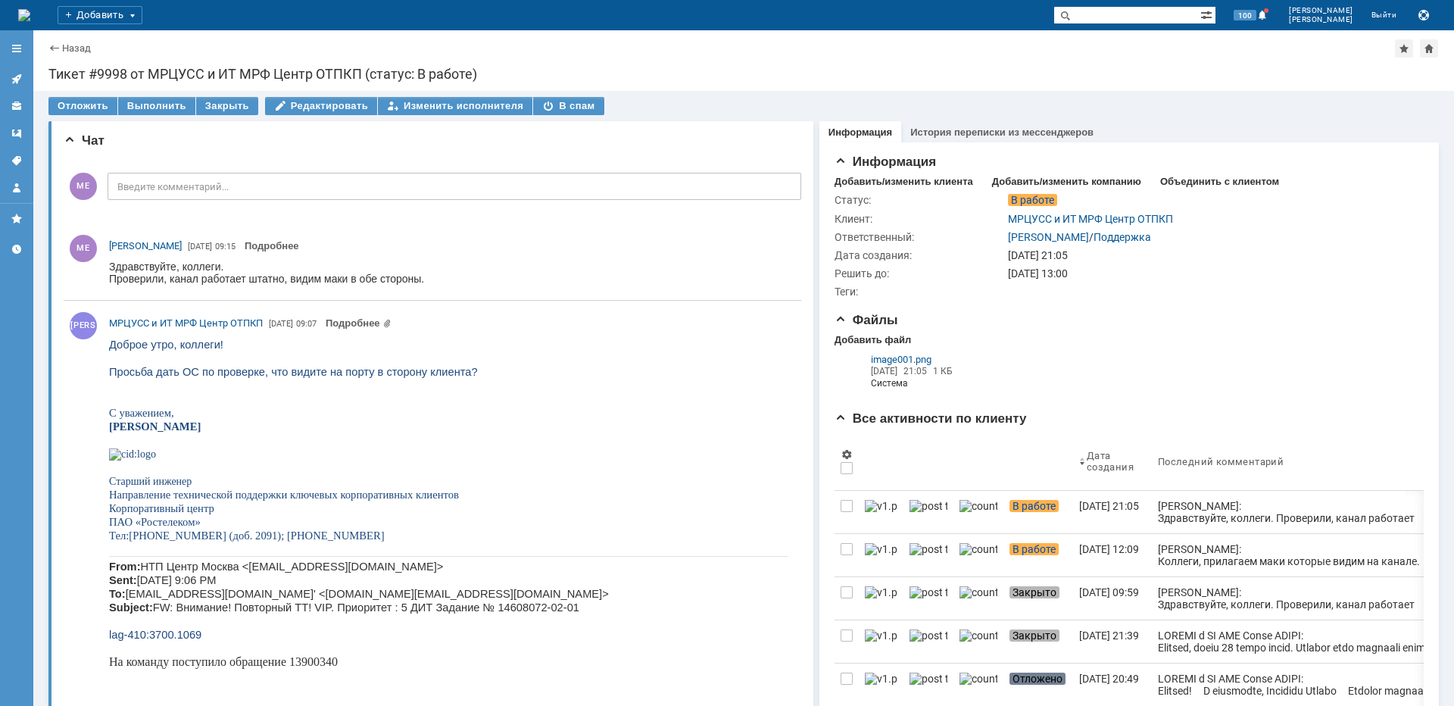
click at [17, 79] on icon at bounding box center [16, 79] width 10 height 10
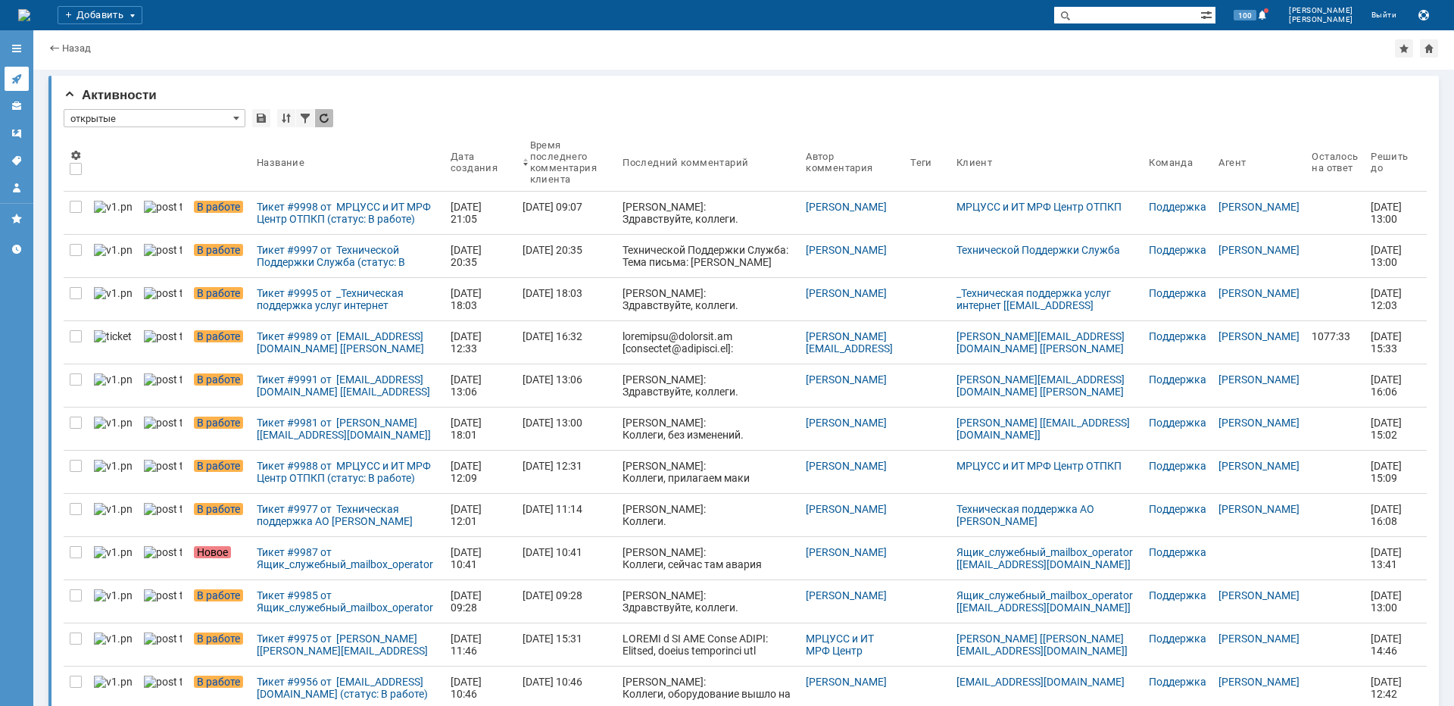
click at [15, 78] on icon at bounding box center [17, 79] width 12 height 12
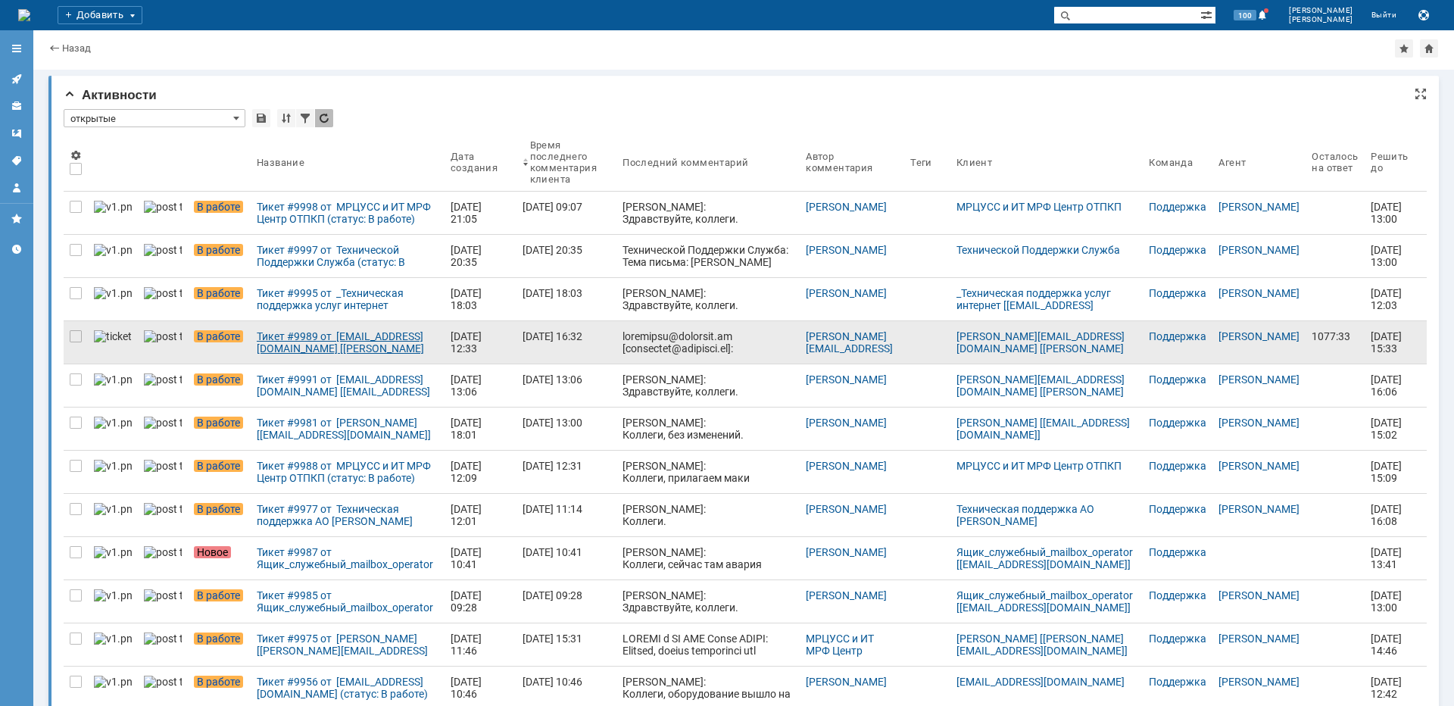
click at [314, 354] on link "Тикет #9989 от [EMAIL_ADDRESS][DOMAIN_NAME] [[PERSON_NAME][EMAIL_ADDRESS][DOMAI…" at bounding box center [348, 342] width 194 height 42
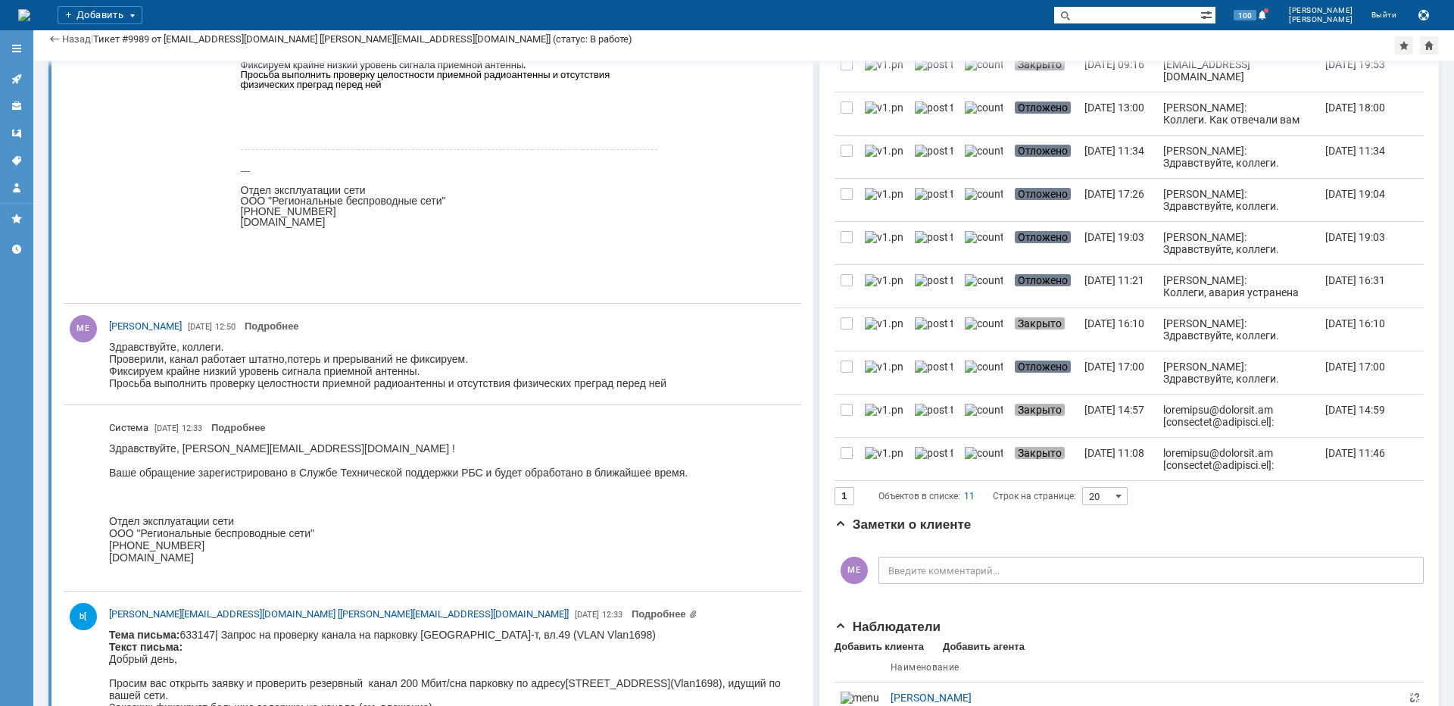
scroll to position [682, 0]
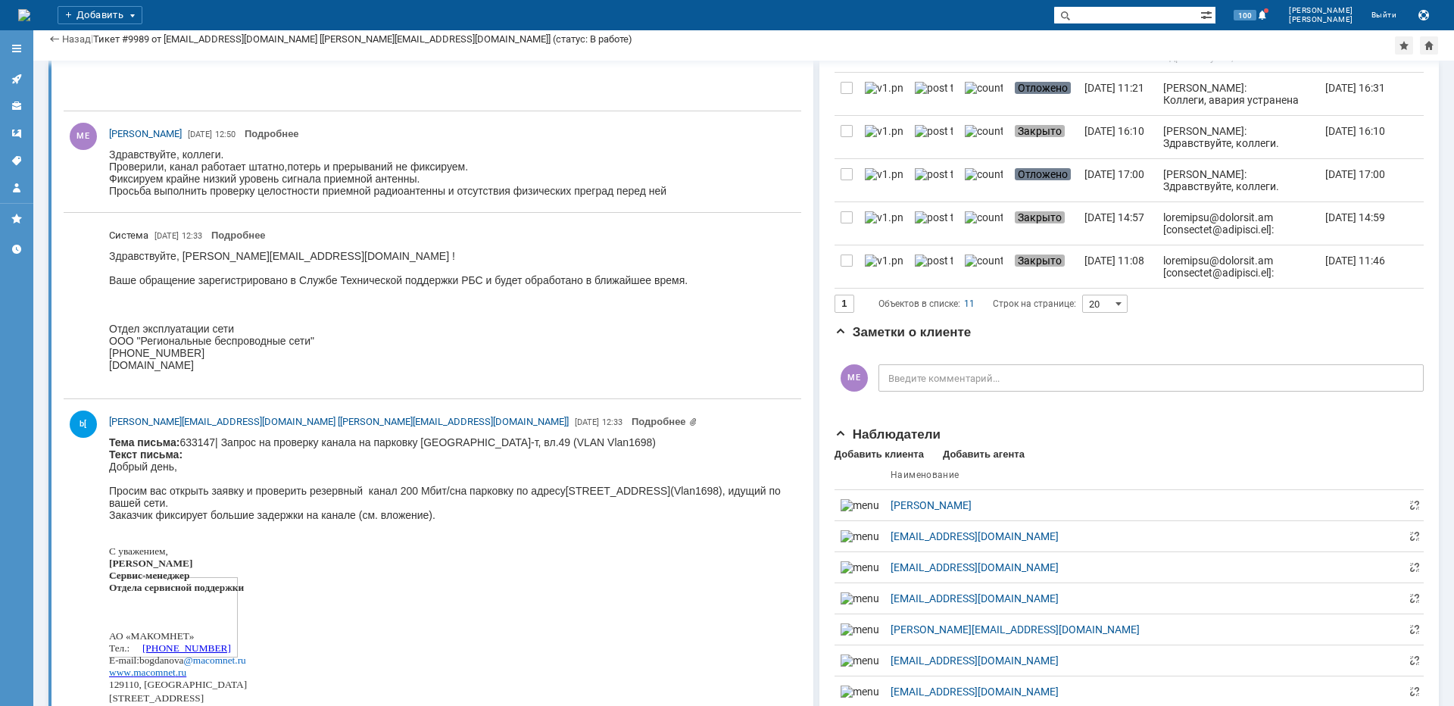
click at [451, 446] on body "Тема письма: 633147| Запрос на проверку канала на парковку [GEOGRAPHIC_DATA], в…" at bounding box center [448, 580] width 679 height 288
copy body "Измайловский"
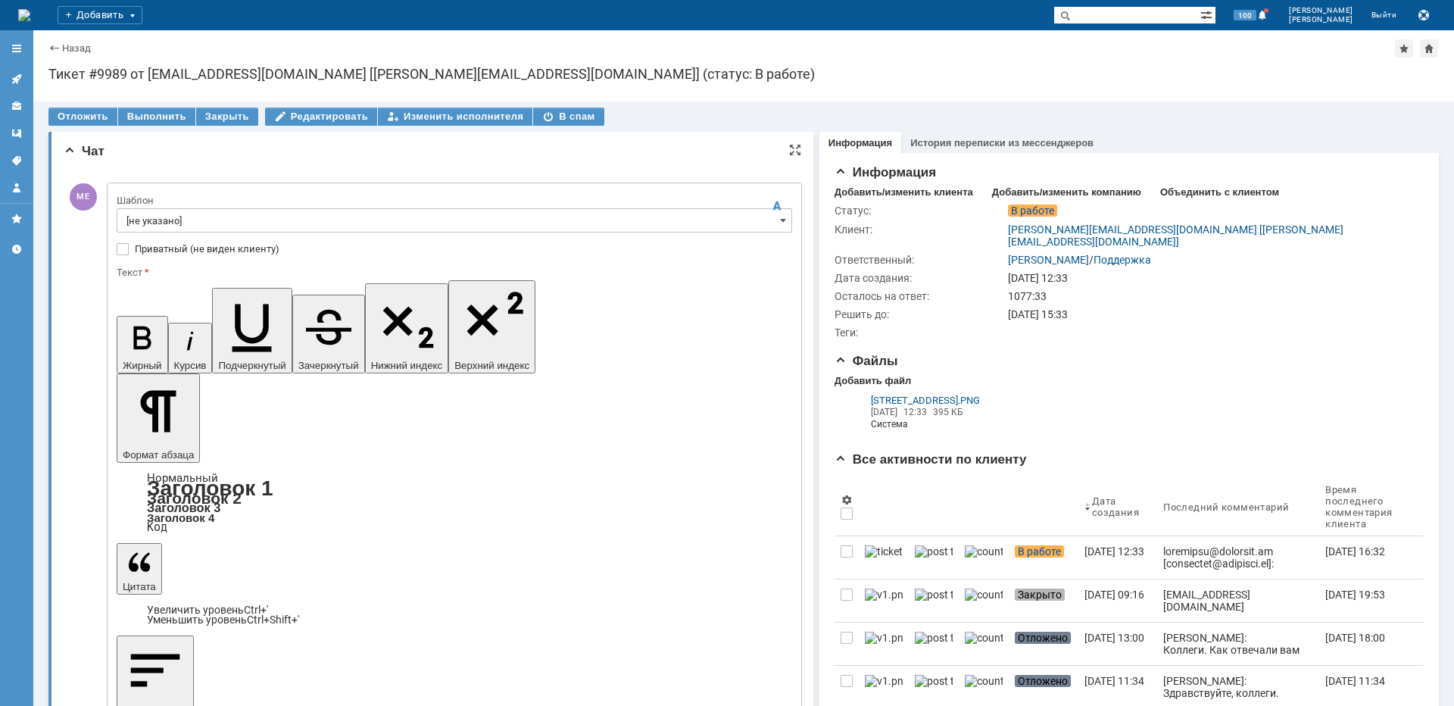
scroll to position [0, 0]
drag, startPoint x: 738, startPoint y: 4373, endPoint x: 693, endPoint y: 4375, distance: 44.7
copy div "скриншот"
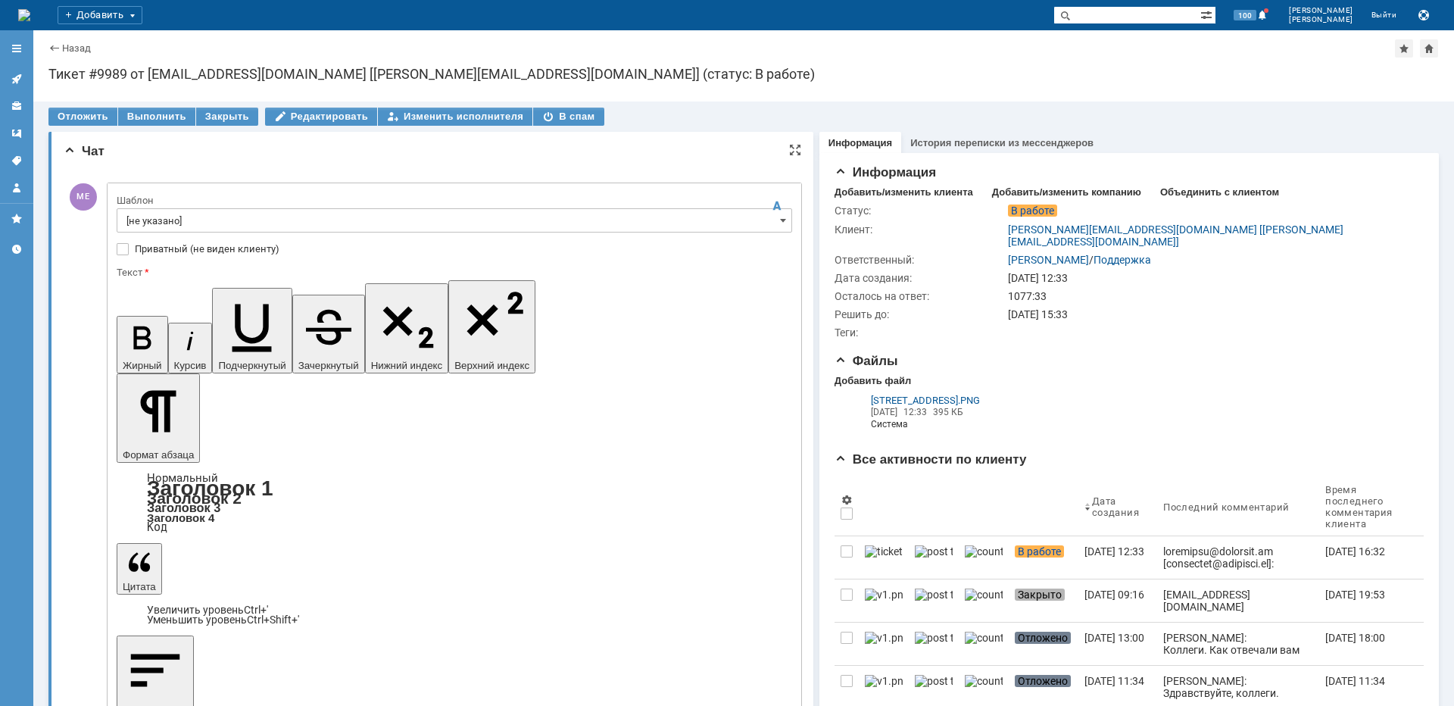
drag, startPoint x: 511, startPoint y: 4374, endPoint x: 434, endPoint y: 4372, distance: 77.3
